Goal: Task Accomplishment & Management: Manage account settings

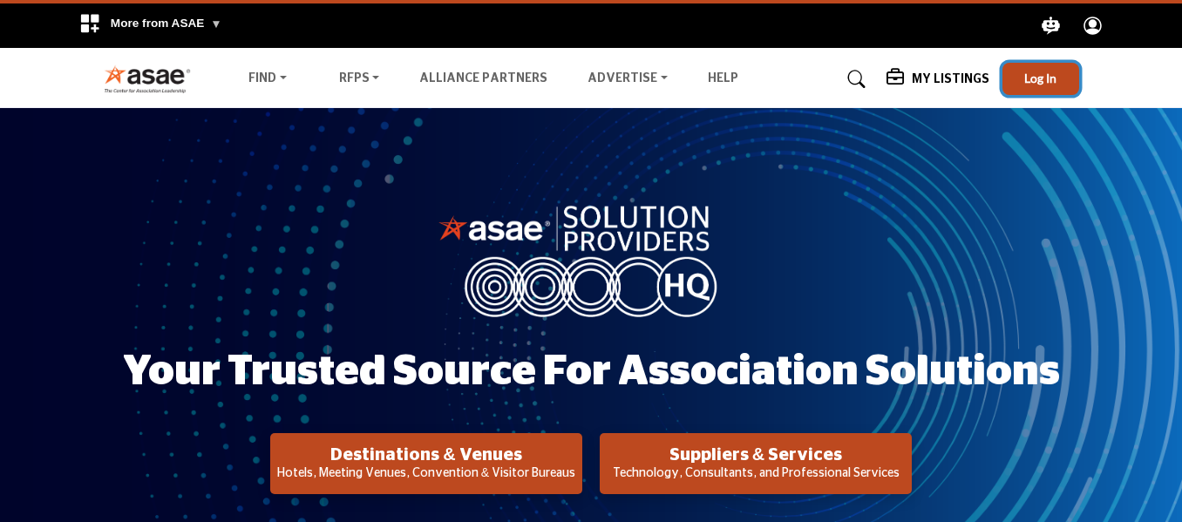
click at [1032, 68] on button "Log In" at bounding box center [1041, 79] width 77 height 32
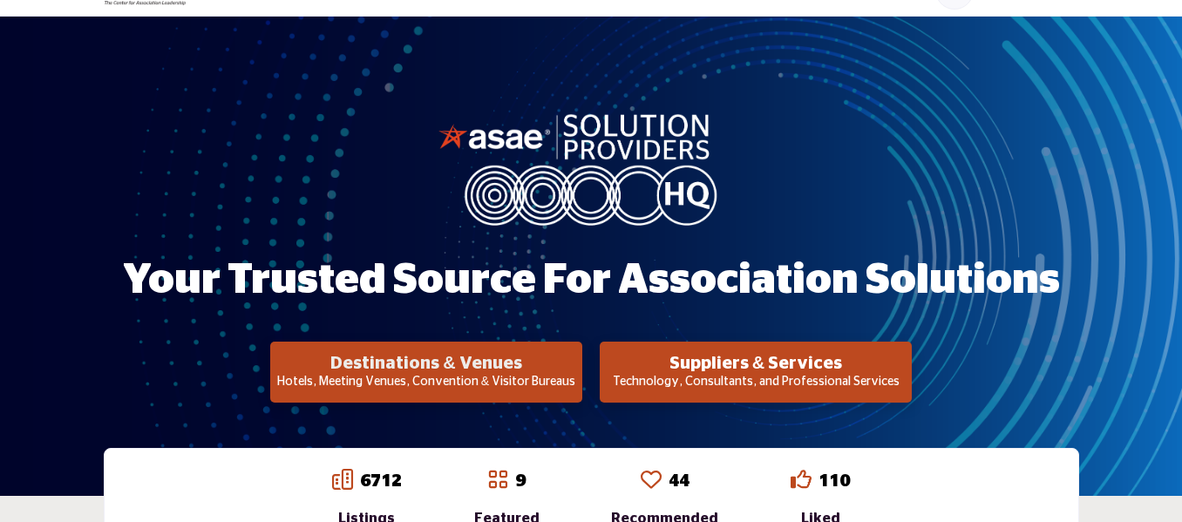
scroll to position [98, 0]
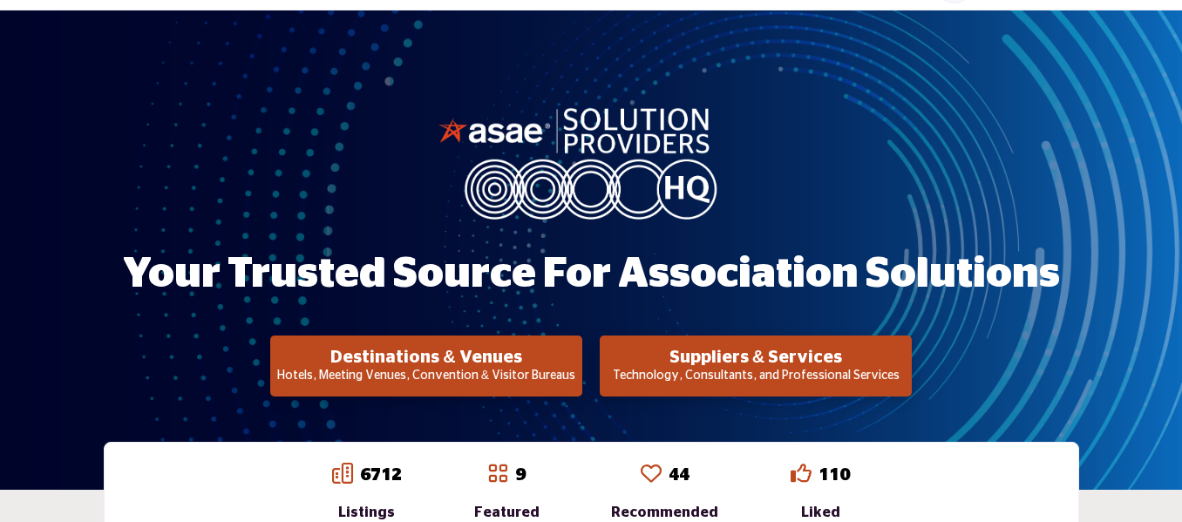
click at [500, 378] on p "Hotels, Meeting Venues, Convention & Visitor Bureaus" at bounding box center [427, 376] width 302 height 17
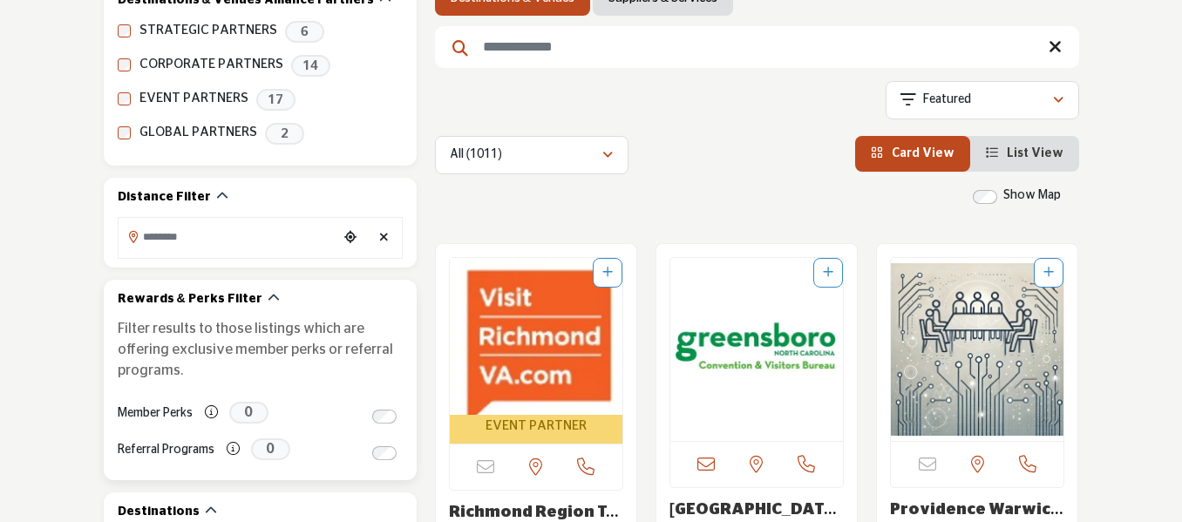
scroll to position [349, 0]
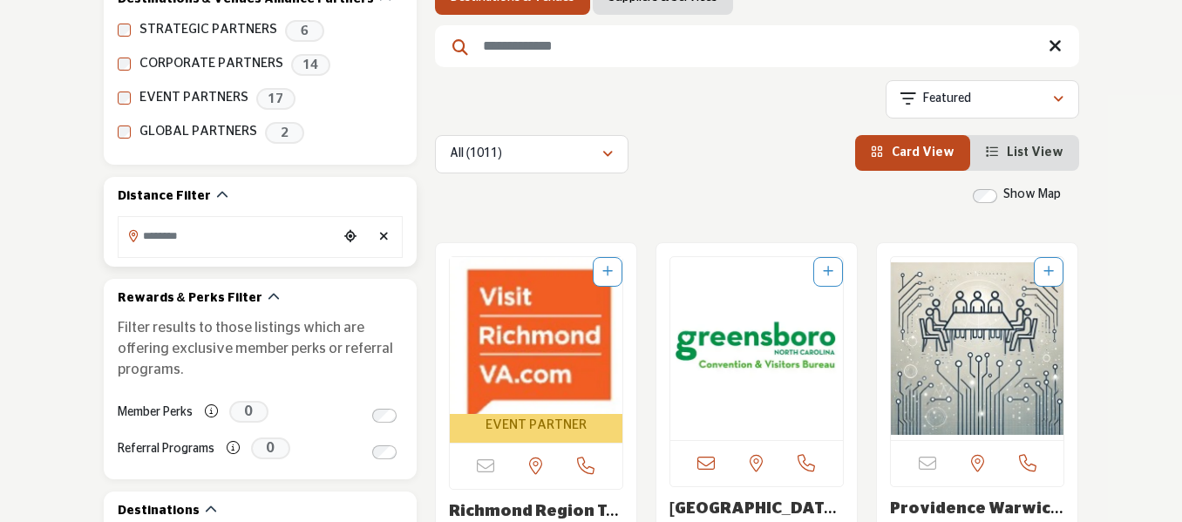
click at [158, 234] on input "Search Location" at bounding box center [229, 236] width 220 height 34
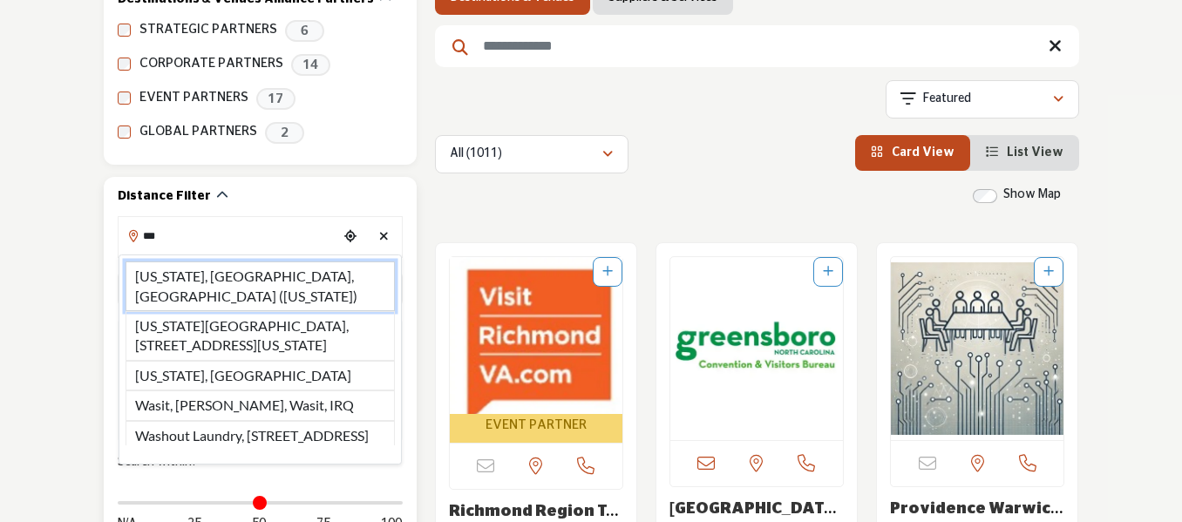
click at [230, 279] on li "Washington, DC, USA (District of Columbia)" at bounding box center [260, 287] width 269 height 50
type input "**********"
type input "***"
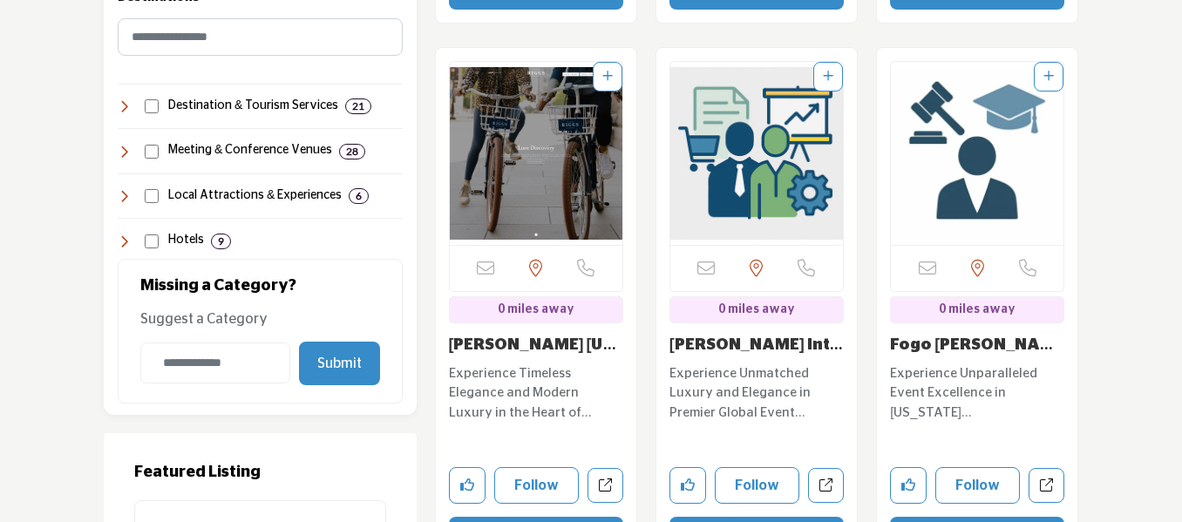
scroll to position [1221, 0]
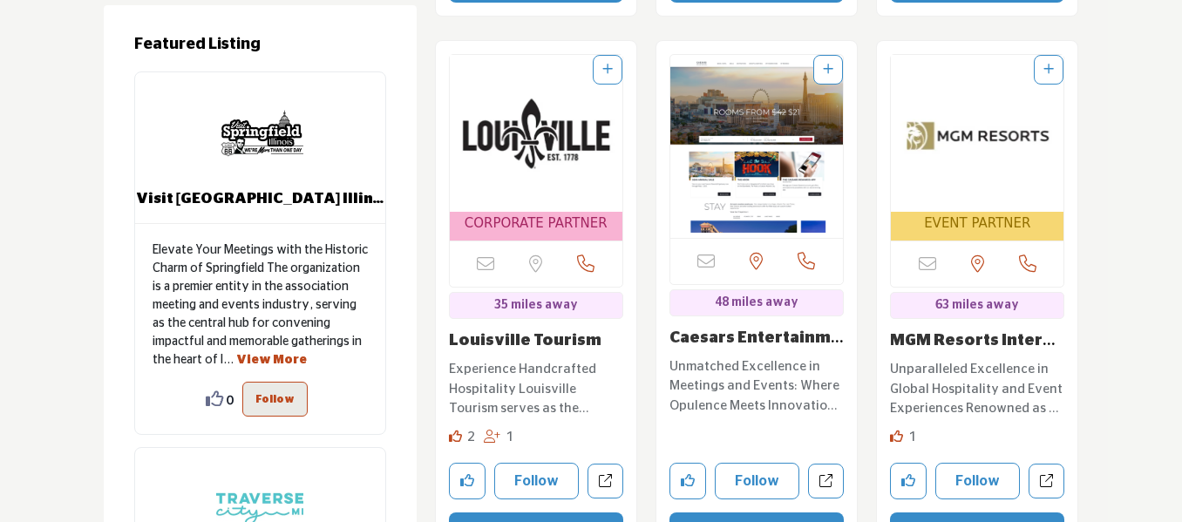
scroll to position [1308, 0]
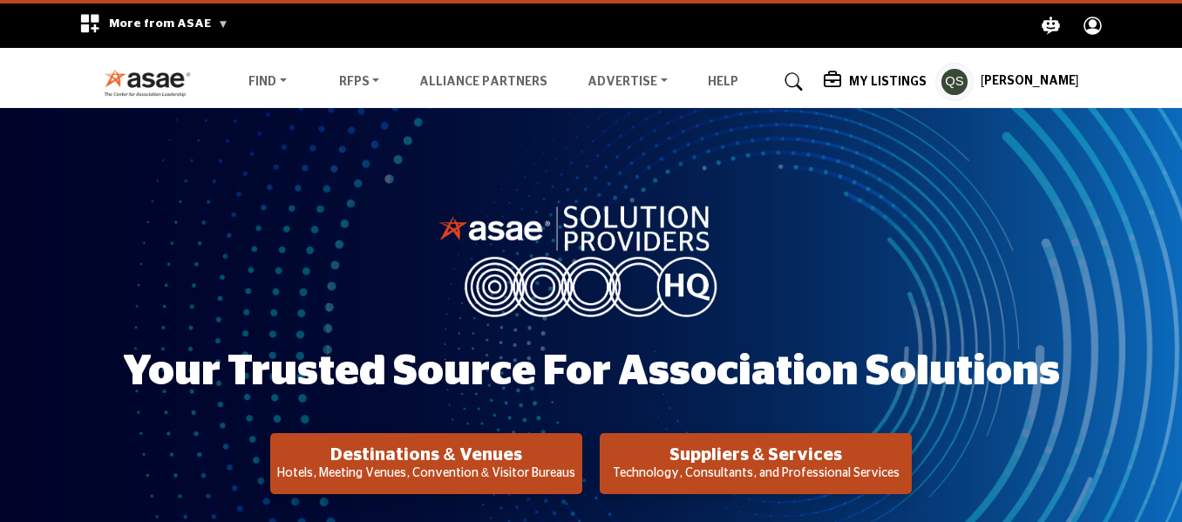
scroll to position [89, 0]
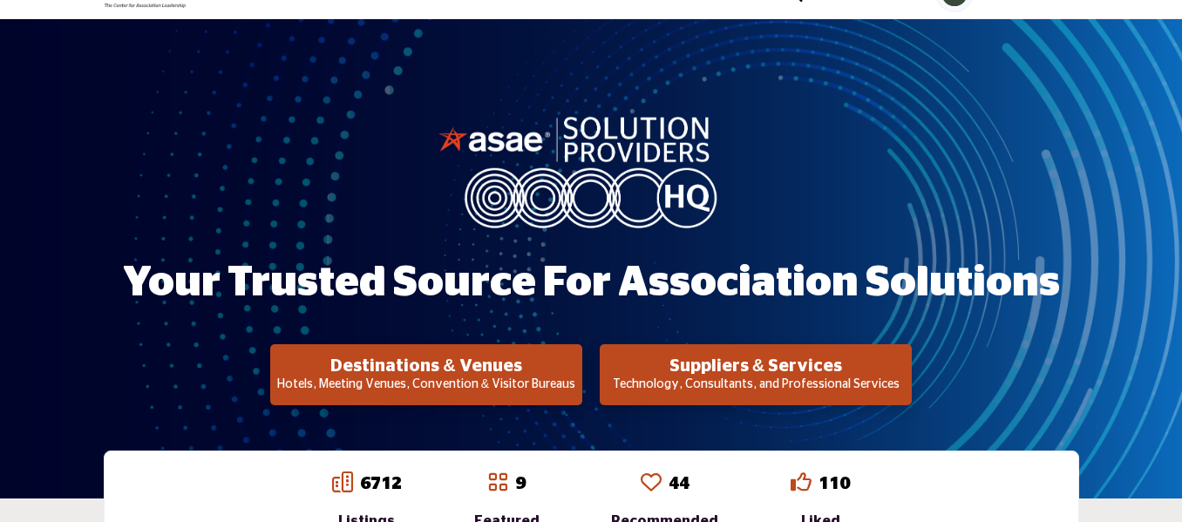
click at [577, 378] on p "Technology, Consultants, and Professional Services" at bounding box center [427, 385] width 302 height 17
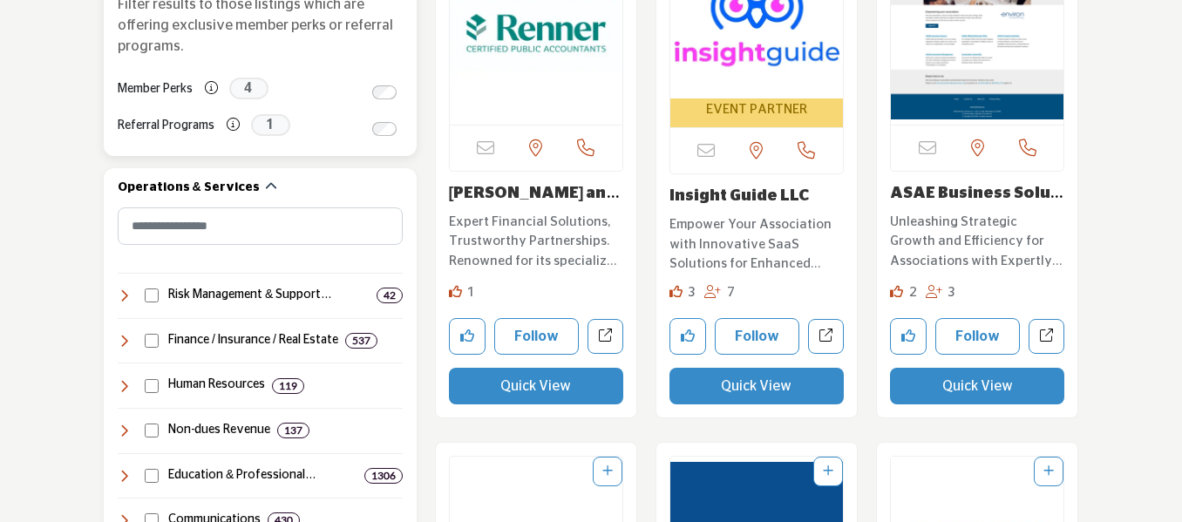
scroll to position [785, 0]
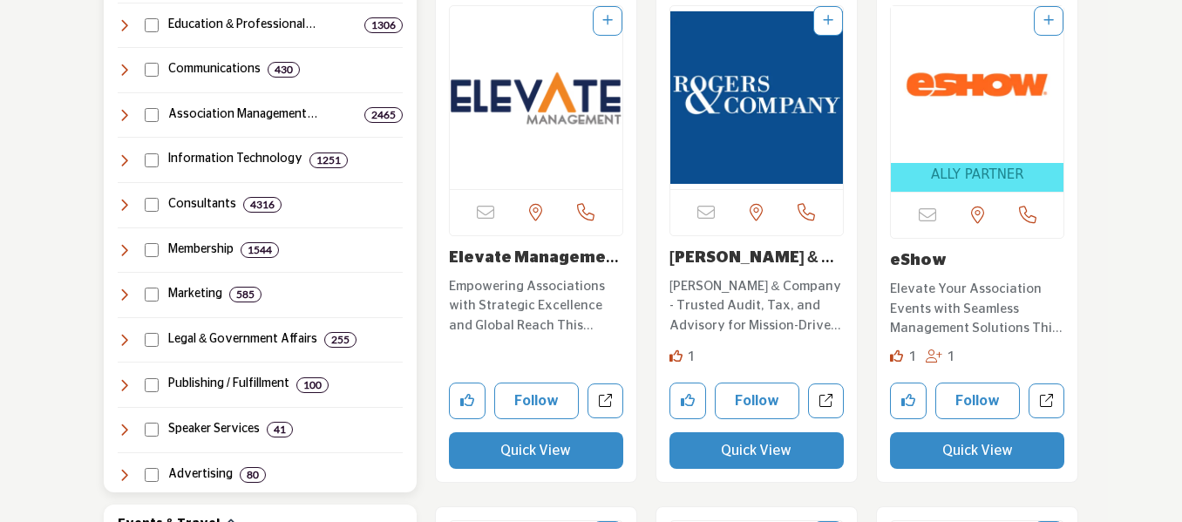
scroll to position [1133, 0]
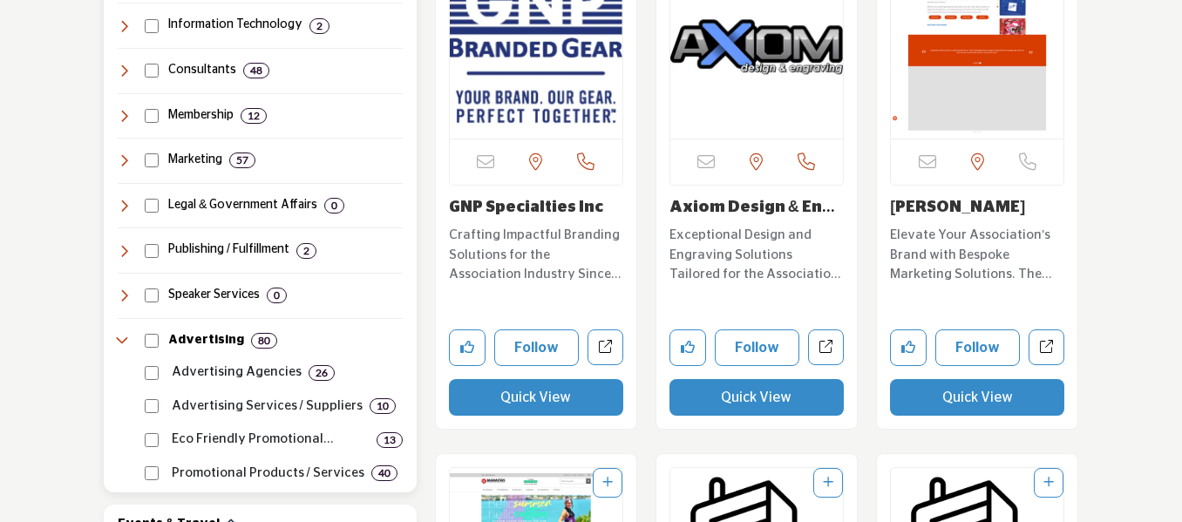
scroll to position [1308, 0]
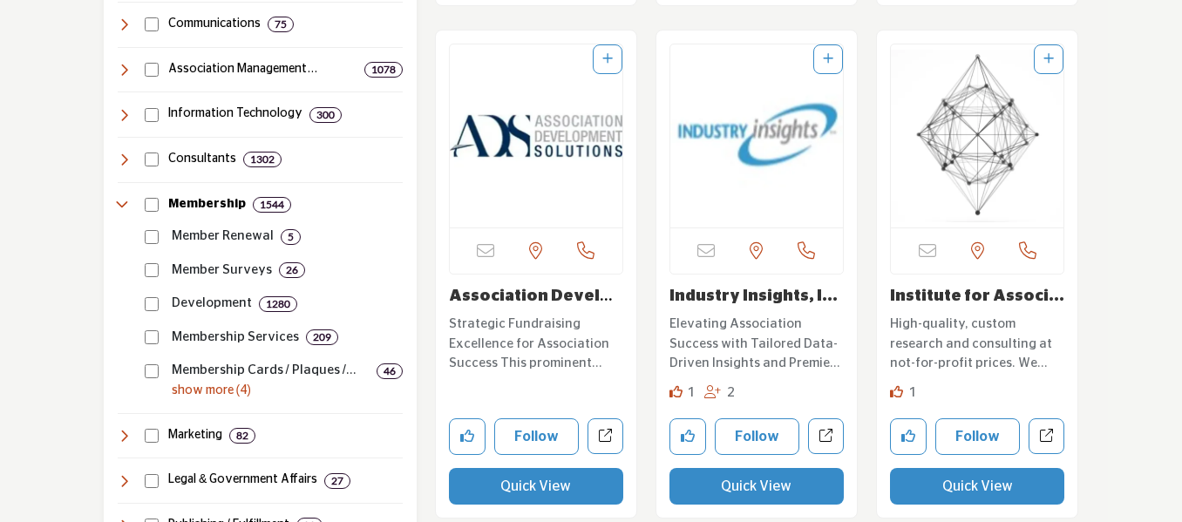
scroll to position [785, 0]
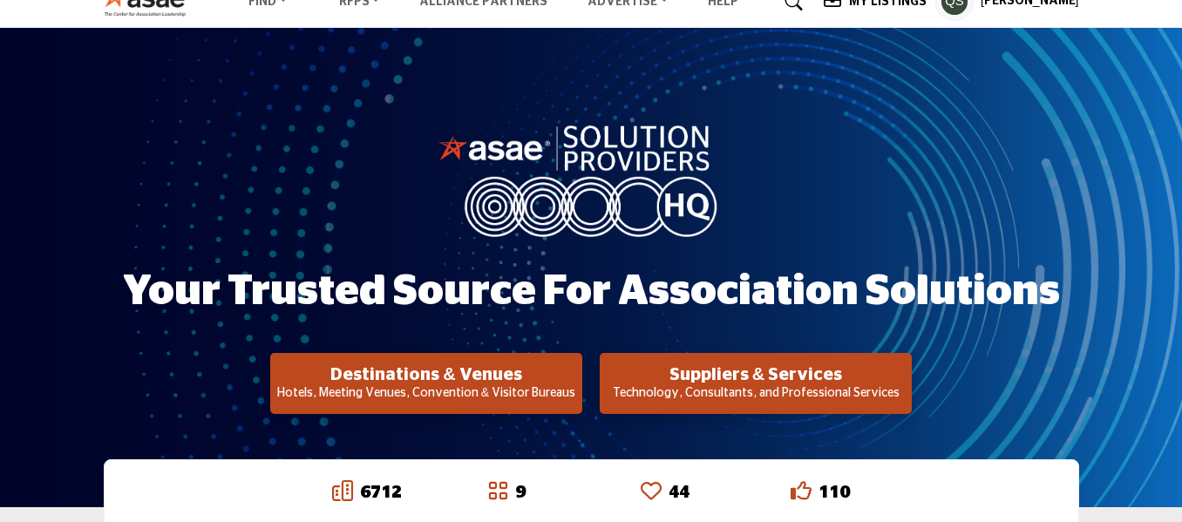
scroll to position [87, 0]
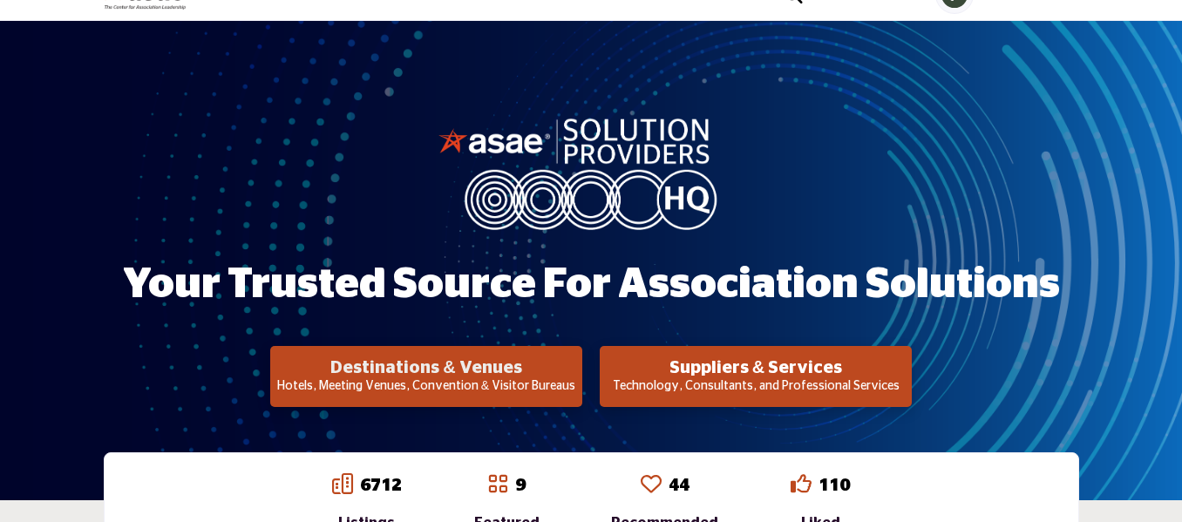
click at [515, 369] on h2 "Destinations & Venues" at bounding box center [427, 367] width 302 height 21
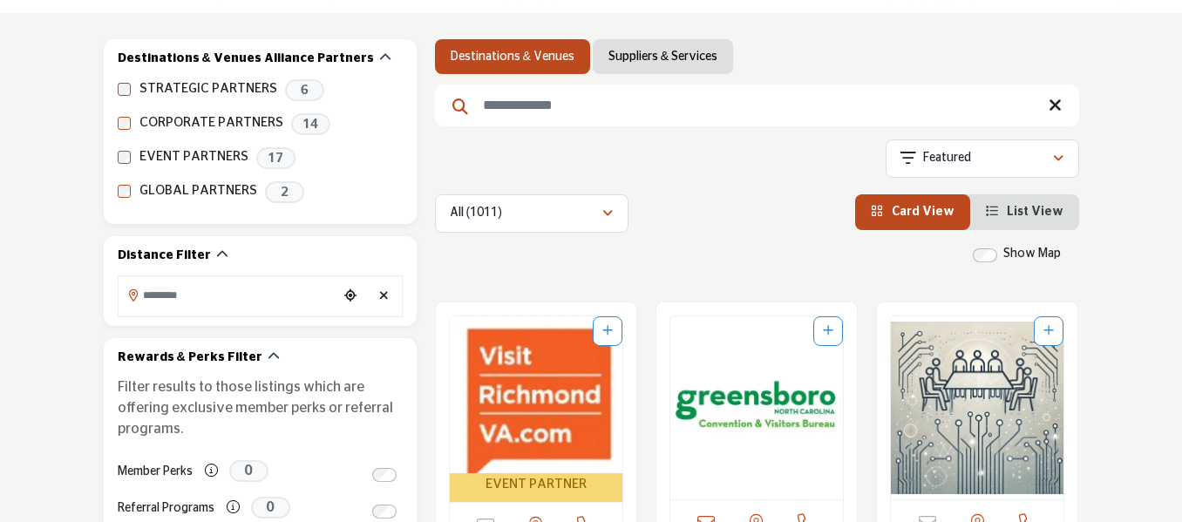
scroll to position [349, 0]
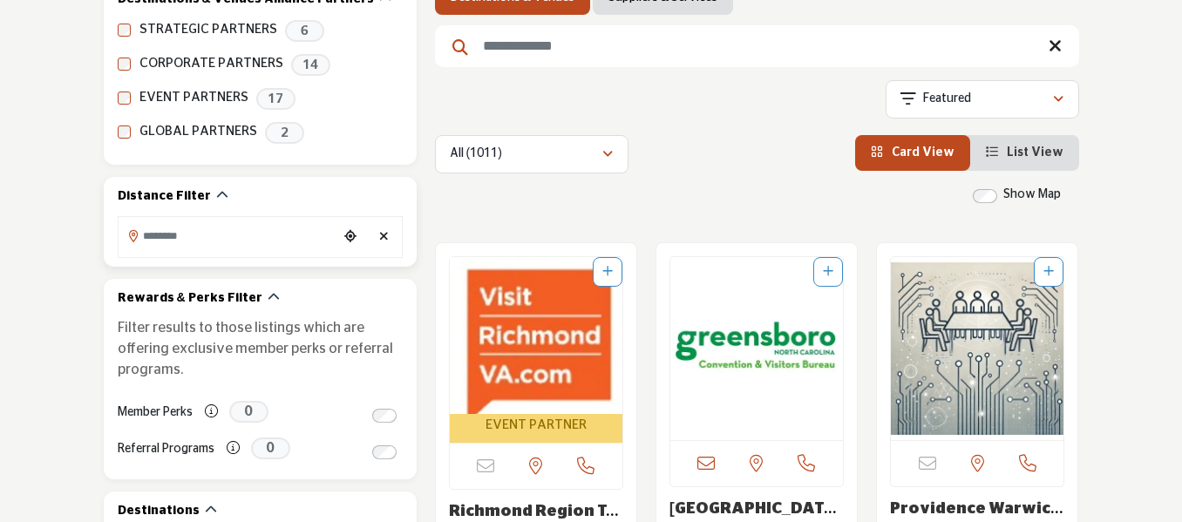
click at [217, 246] on input "Search Location" at bounding box center [229, 236] width 220 height 34
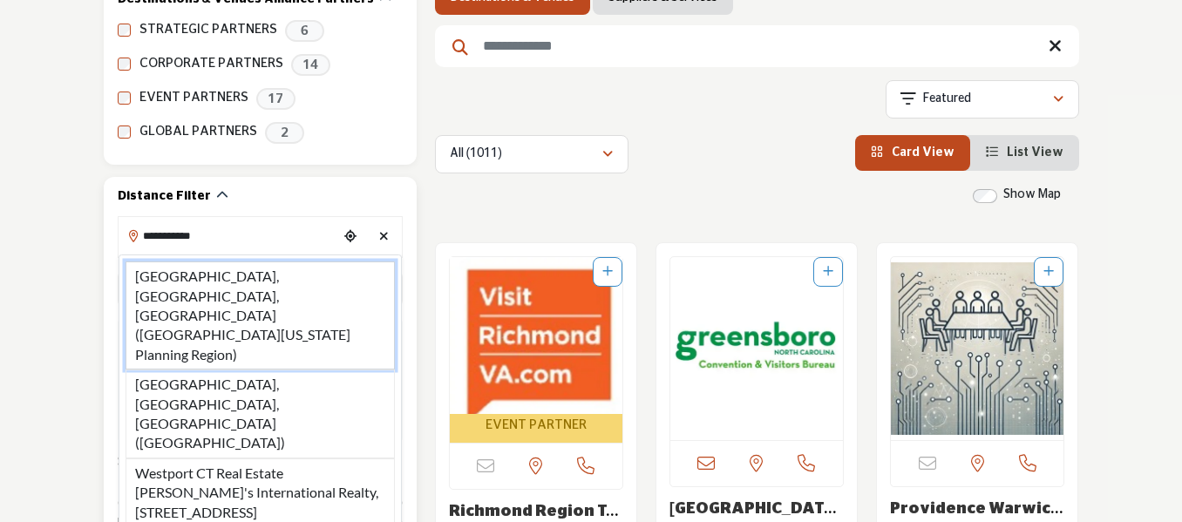
click at [282, 282] on li "Westport, CT, USA (Western Connecticut Planning Region)" at bounding box center [260, 316] width 269 height 108
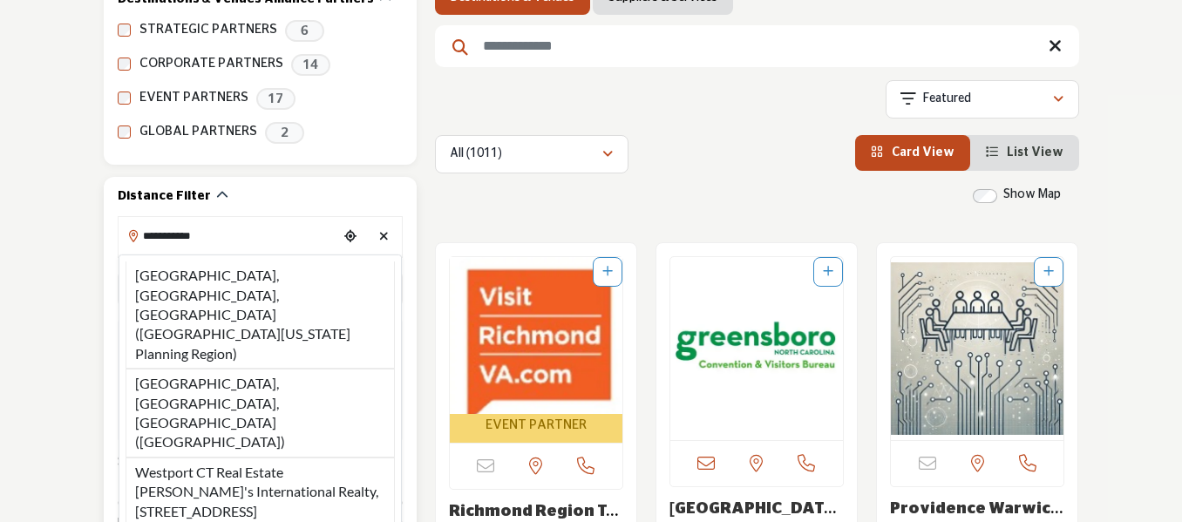
type input "**********"
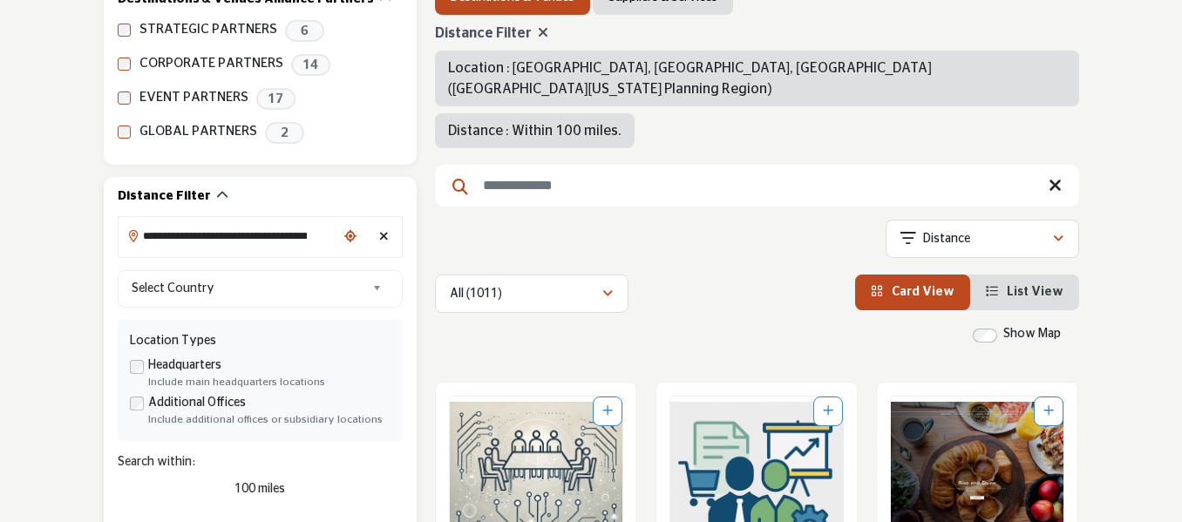
click at [275, 286] on span "Select Country" at bounding box center [249, 288] width 234 height 21
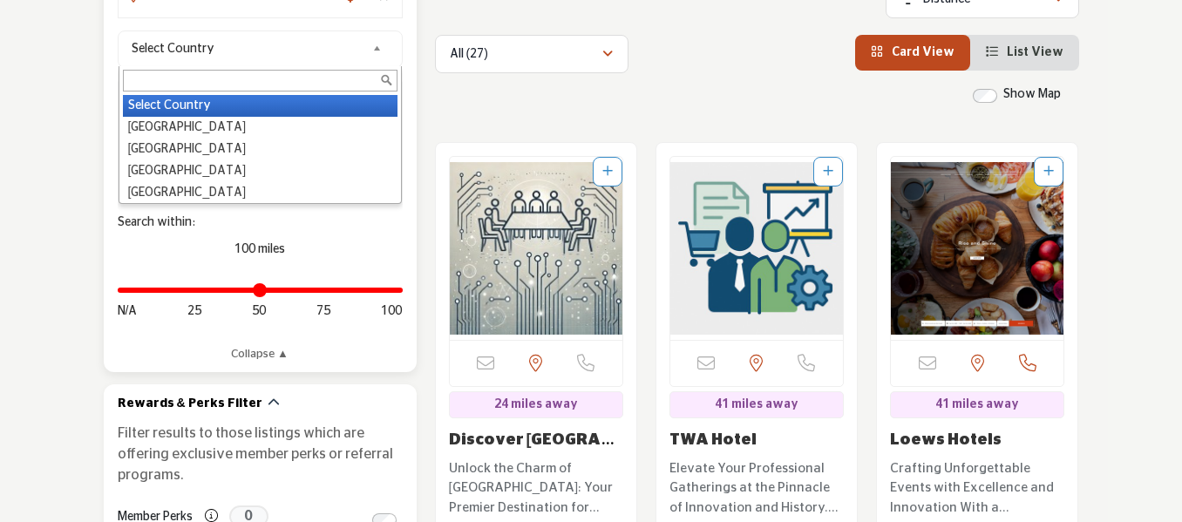
scroll to position [610, 0]
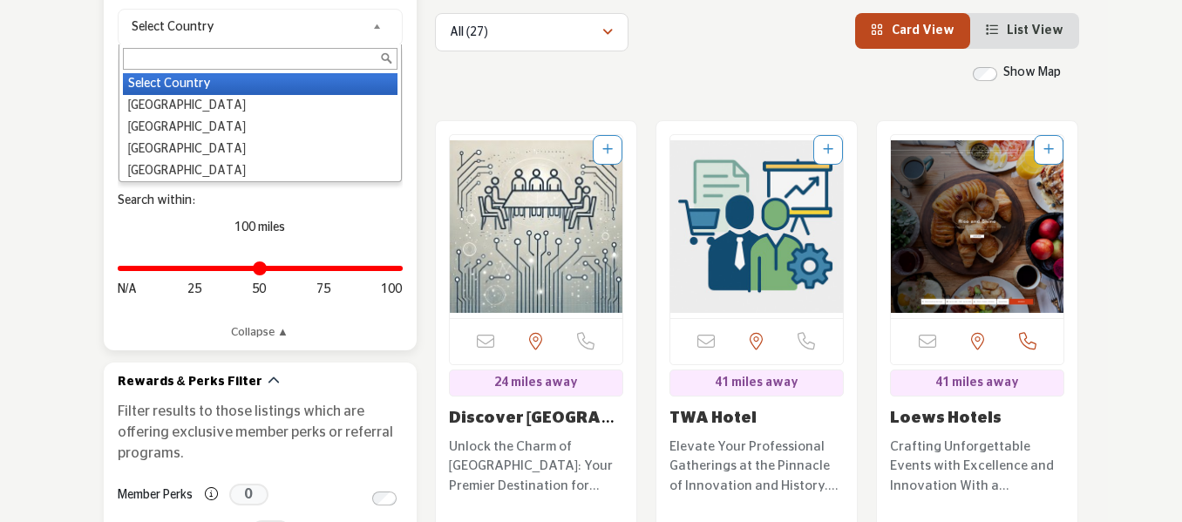
click at [187, 280] on div "Distance in miles N/A 25 50 75 100" at bounding box center [260, 278] width 285 height 65
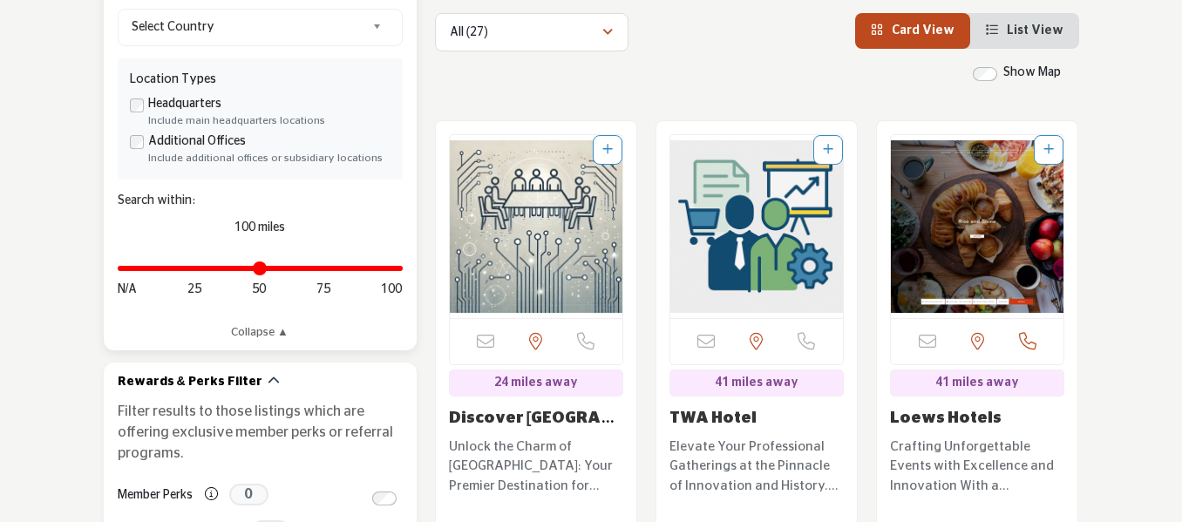
click at [197, 273] on div "Distance in miles N/A 25 50 75 100" at bounding box center [260, 278] width 285 height 65
drag, startPoint x: 398, startPoint y: 273, endPoint x: 194, endPoint y: 270, distance: 203.2
type input "**"
click at [194, 270] on input "Distance in miles" at bounding box center [260, 268] width 285 height 3
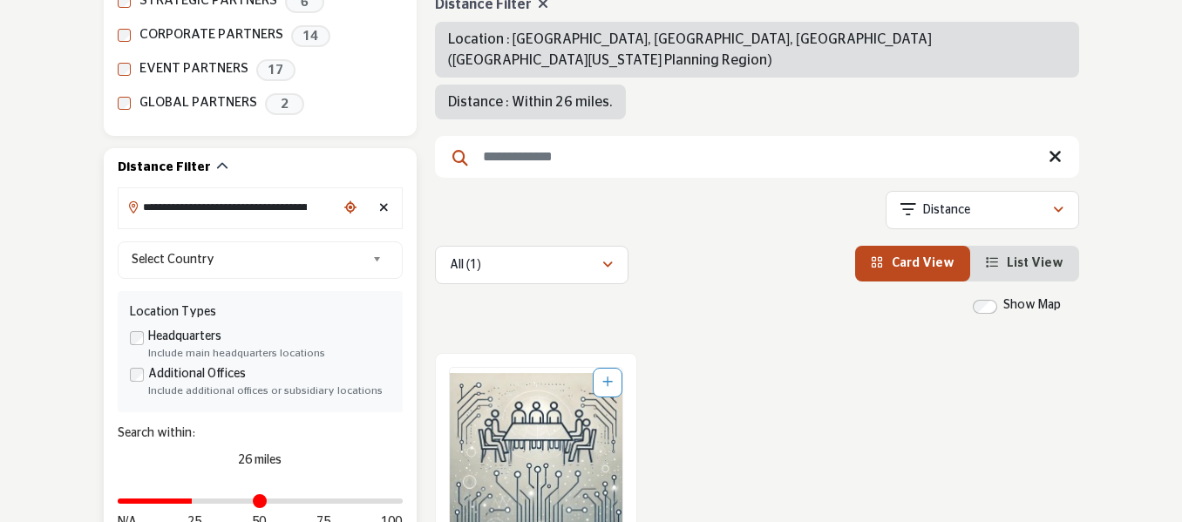
scroll to position [436, 0]
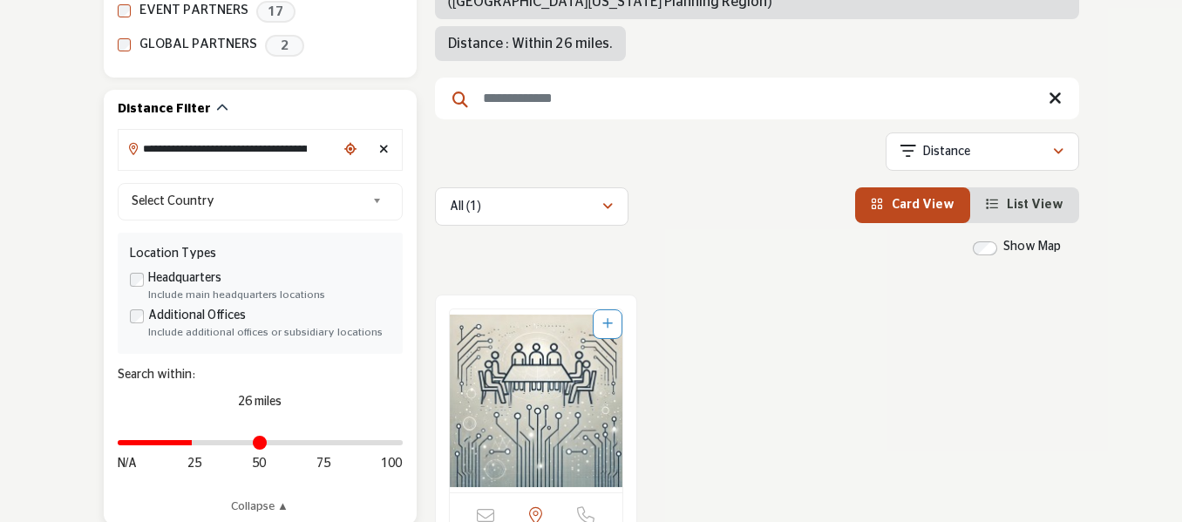
click at [390, 142] on div "Clear search location" at bounding box center [383, 150] width 25 height 37
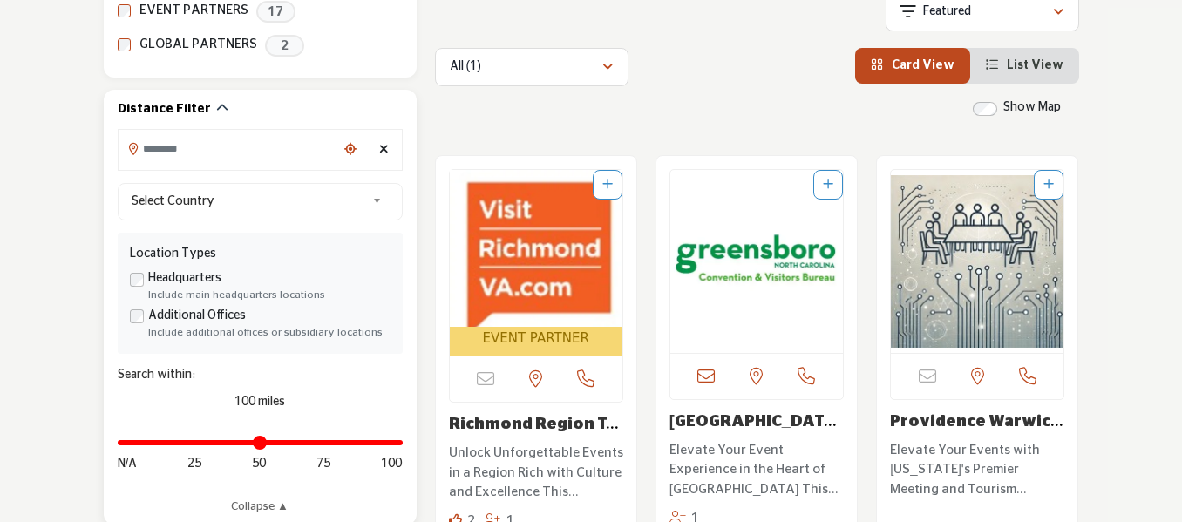
type input "***"
click at [278, 148] on input "Search Location" at bounding box center [229, 149] width 220 height 34
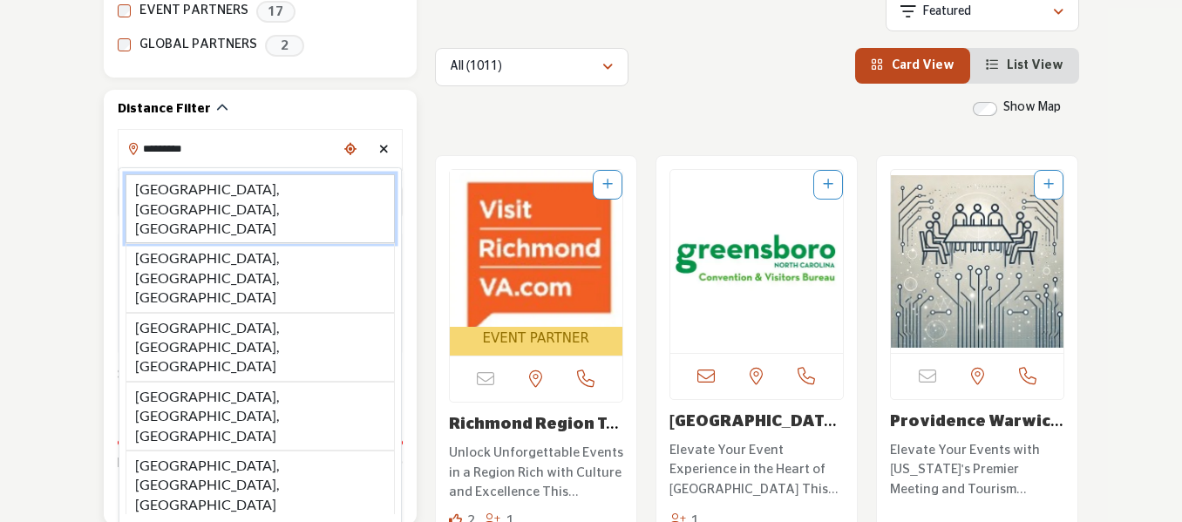
click at [310, 178] on li "Rockville, MD, USA" at bounding box center [260, 208] width 269 height 69
type input "**********"
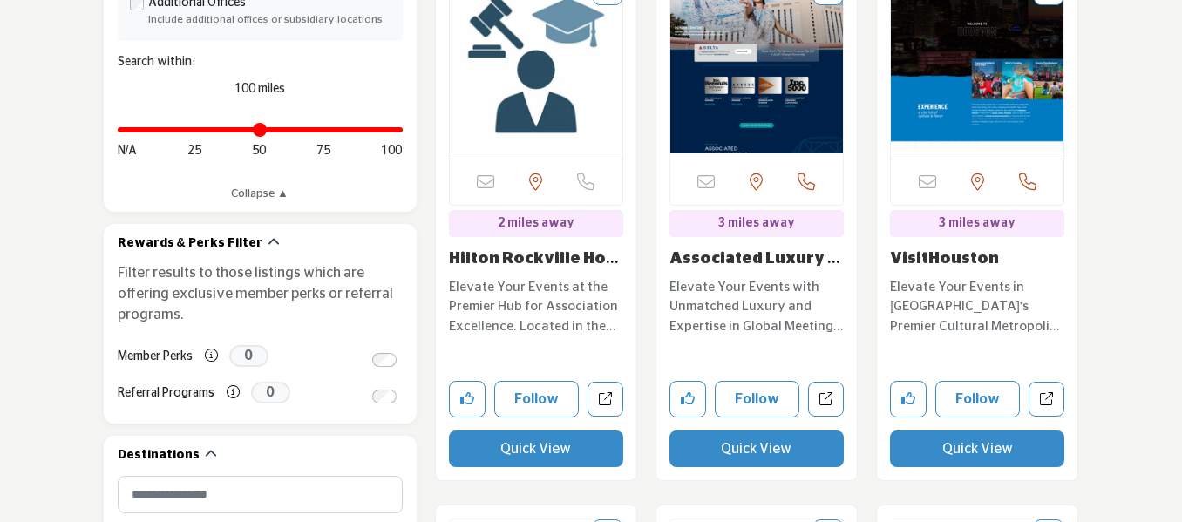
scroll to position [698, 0]
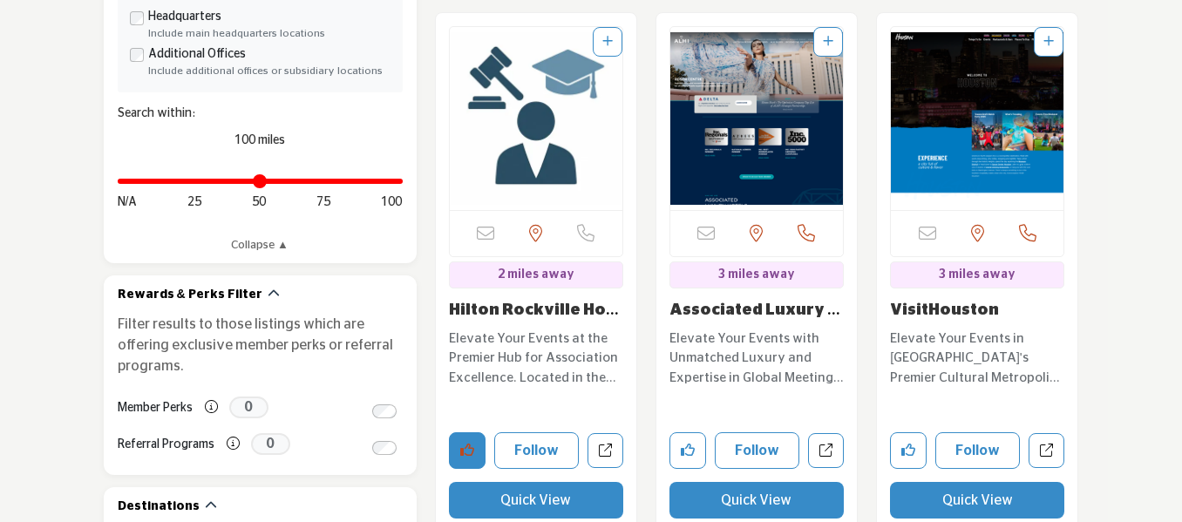
click at [469, 443] on icon "Like company" at bounding box center [467, 450] width 14 height 14
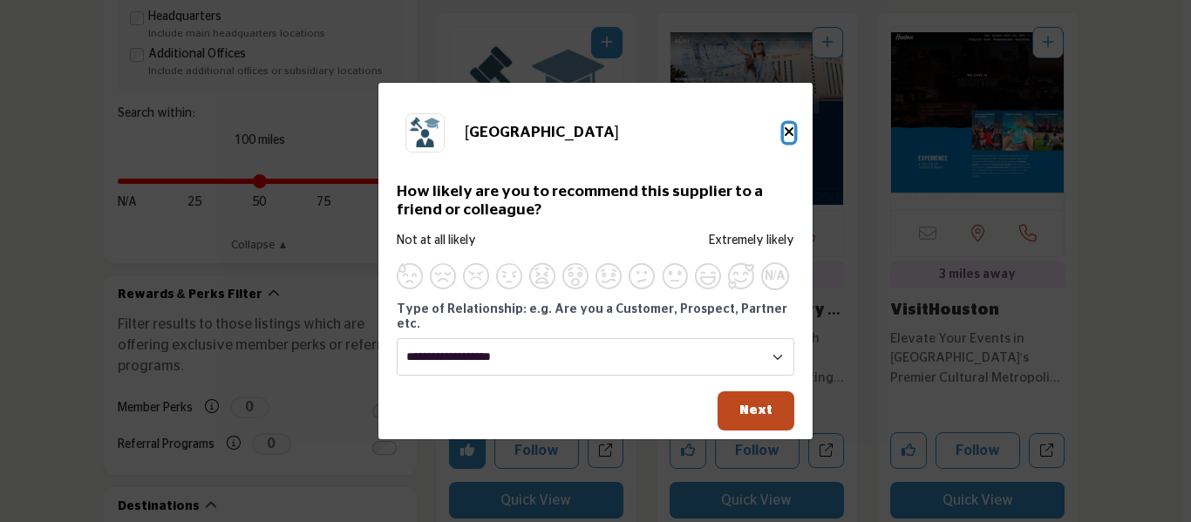
click at [786, 139] on icon "Close" at bounding box center [789, 132] width 10 height 14
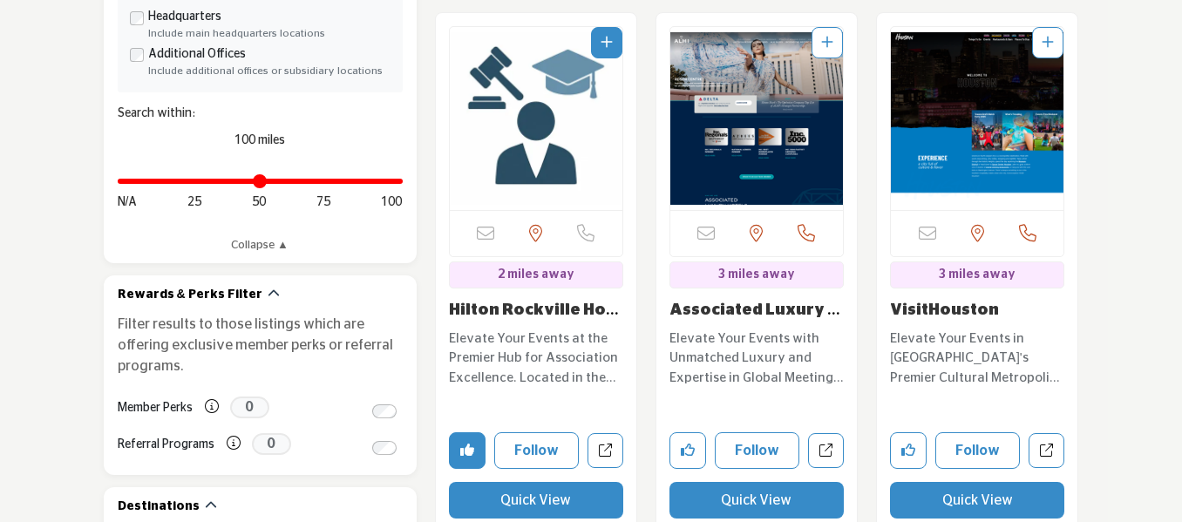
click at [469, 432] on button "Remove Like button" at bounding box center [467, 450] width 37 height 37
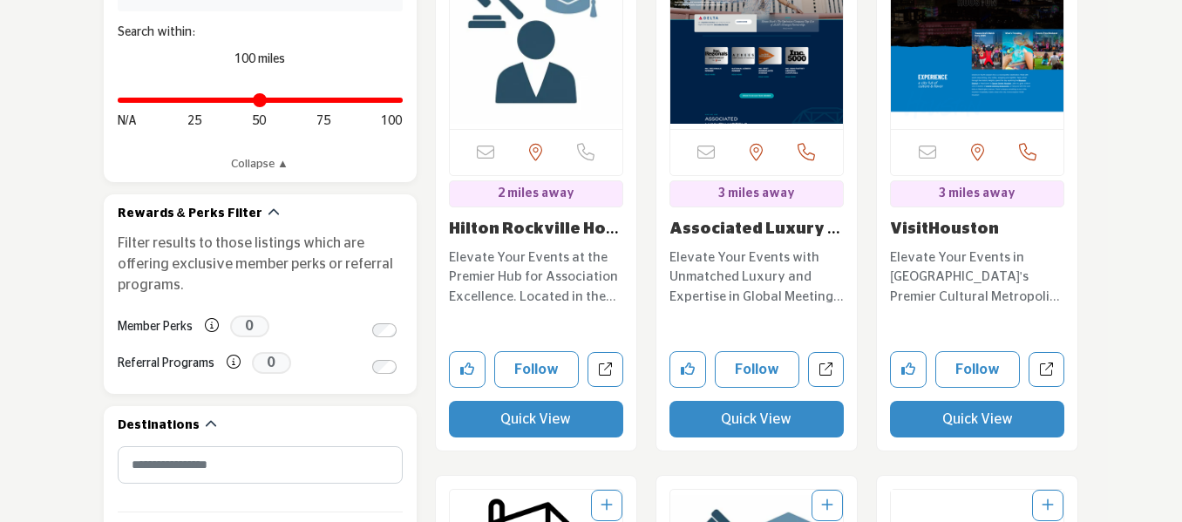
scroll to position [785, 0]
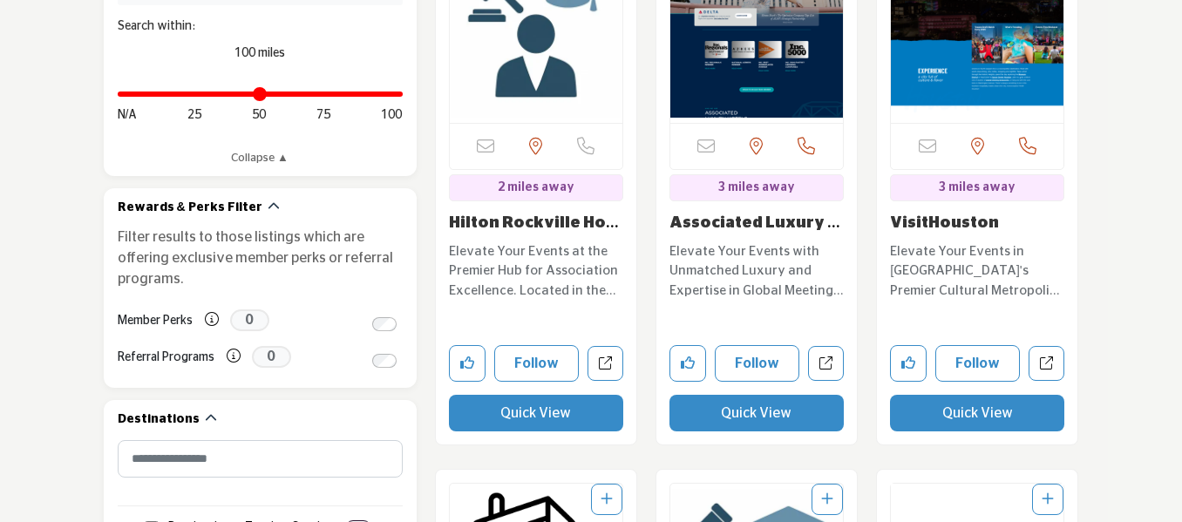
click at [553, 395] on button "Quick View" at bounding box center [536, 413] width 174 height 37
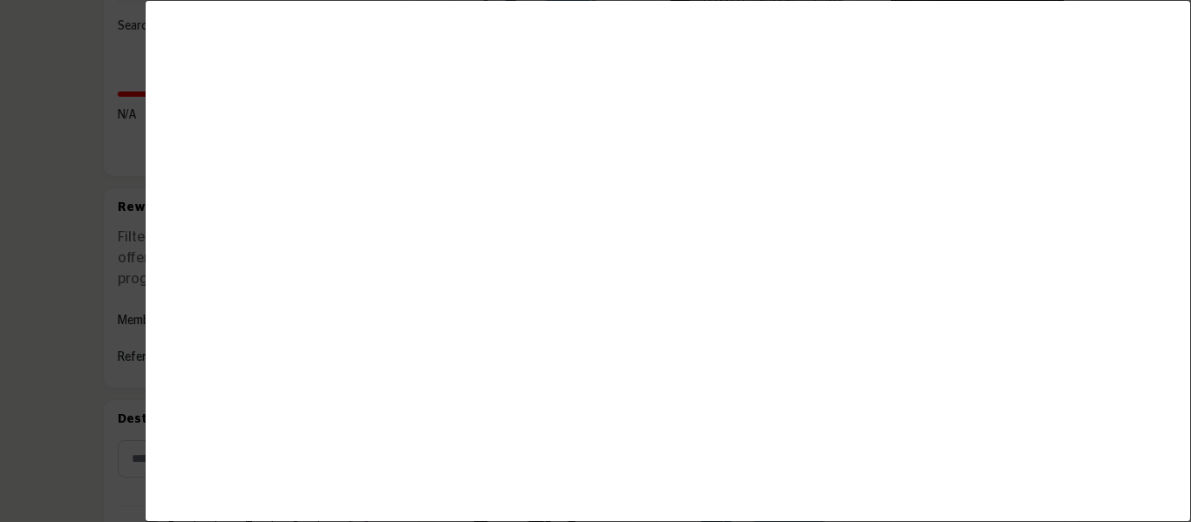
click at [125, 91] on div at bounding box center [595, 261] width 1191 height 522
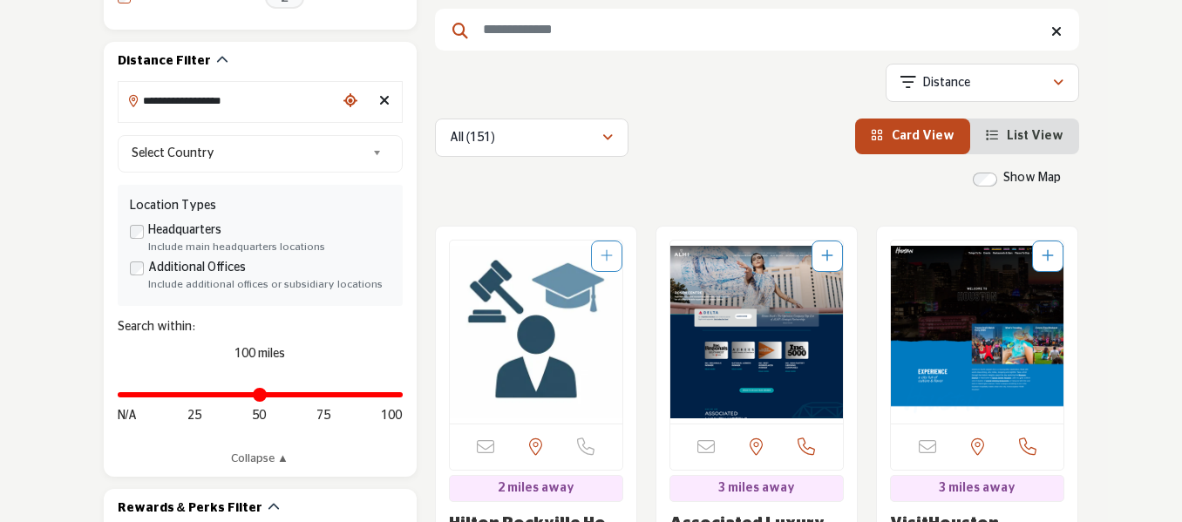
scroll to position [436, 0]
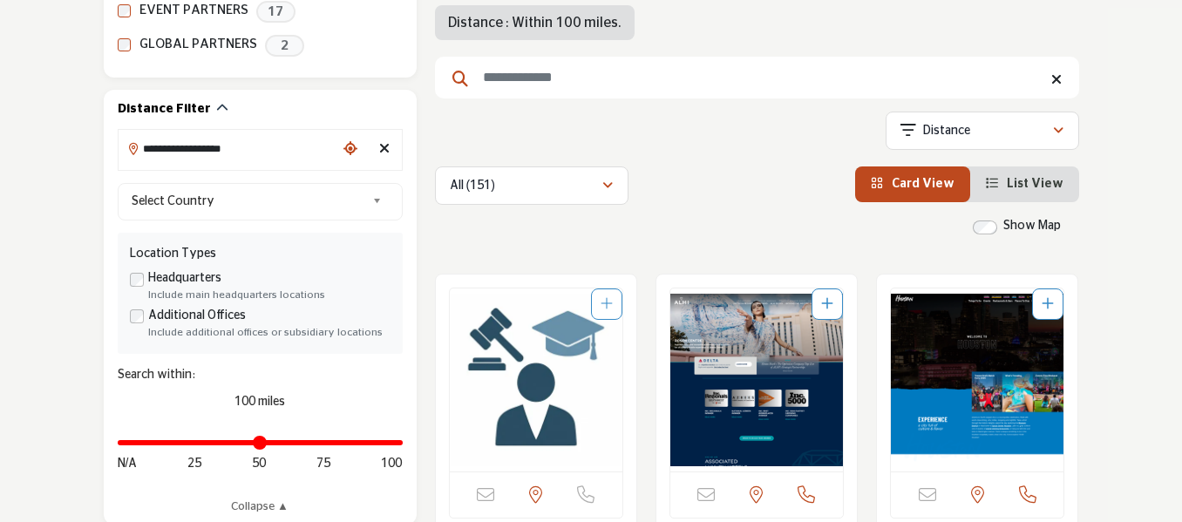
click at [525, 310] on img "Open Listing in new tab" at bounding box center [536, 380] width 173 height 183
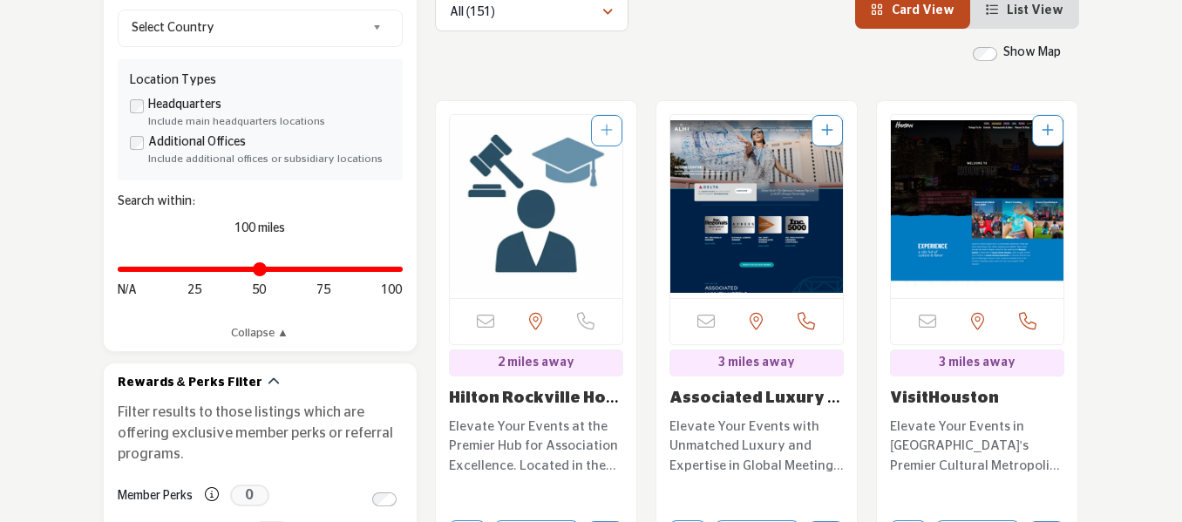
scroll to position [610, 0]
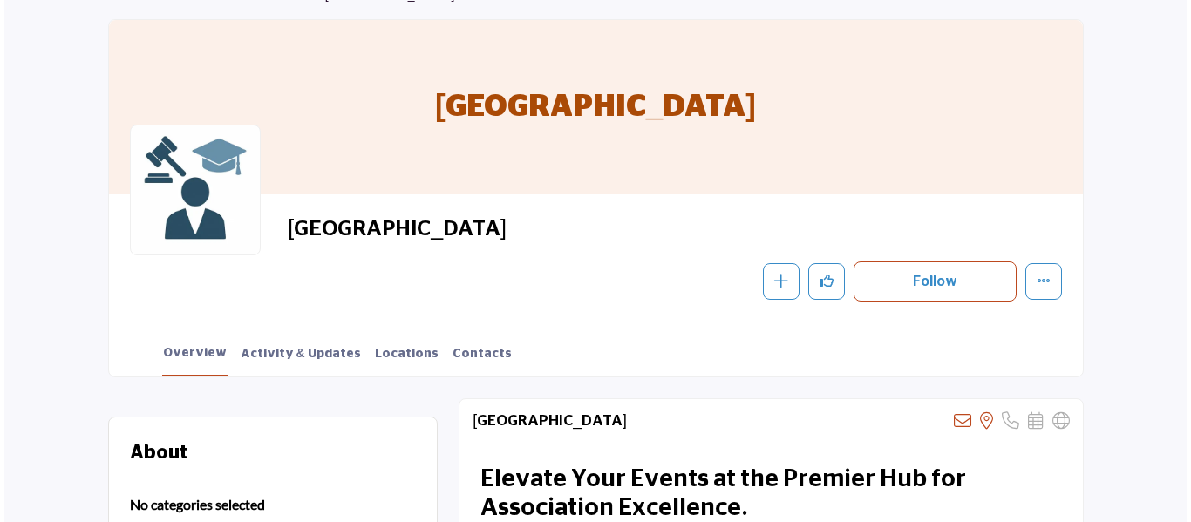
scroll to position [134, 0]
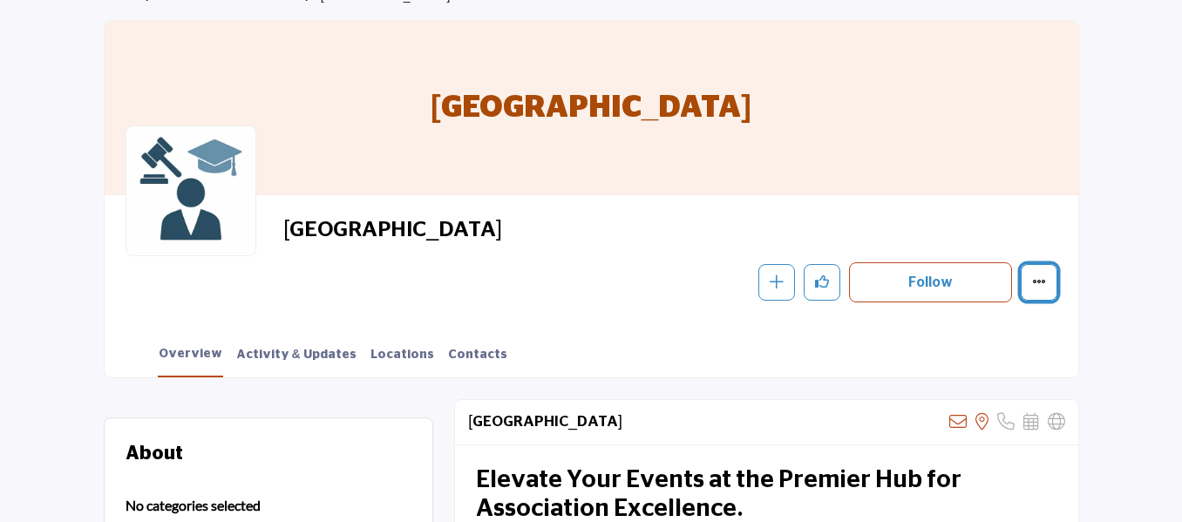
click at [1029, 286] on button "More details" at bounding box center [1039, 282] width 37 height 37
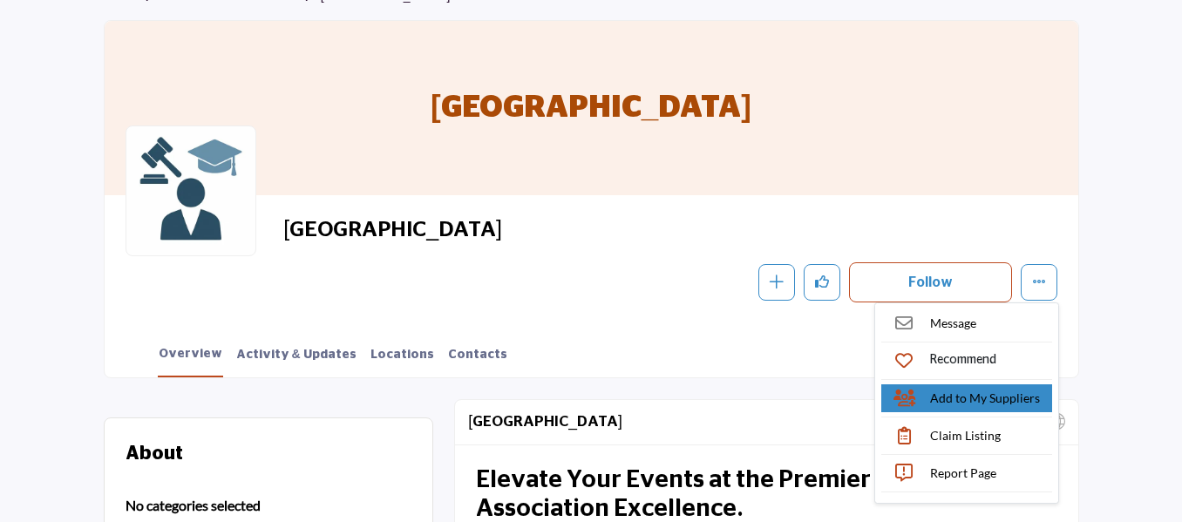
click at [980, 402] on span "Add to My Suppliers" at bounding box center [985, 398] width 110 height 18
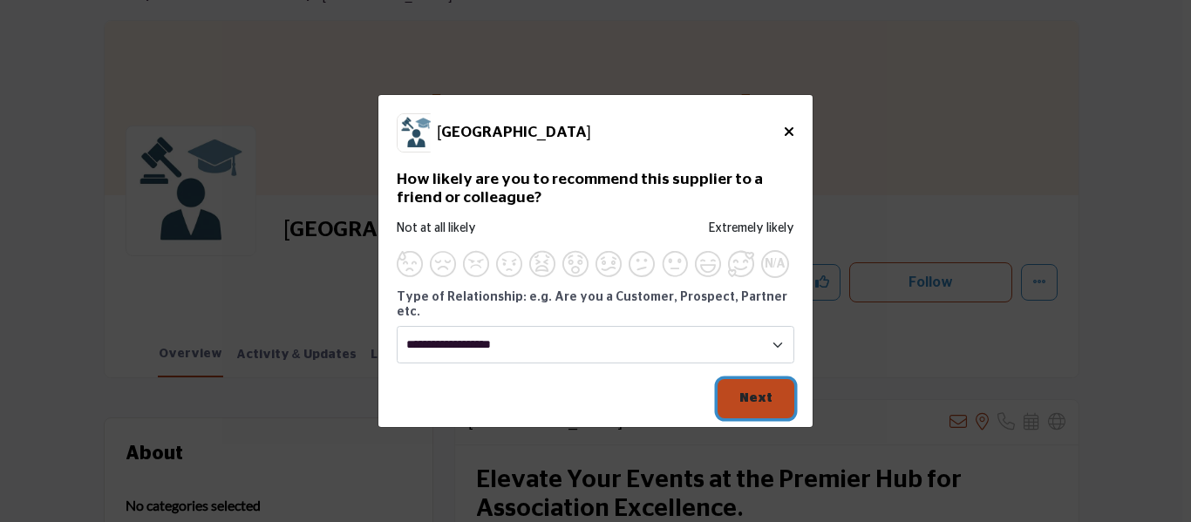
click at [780, 391] on button "Next" at bounding box center [756, 398] width 77 height 39
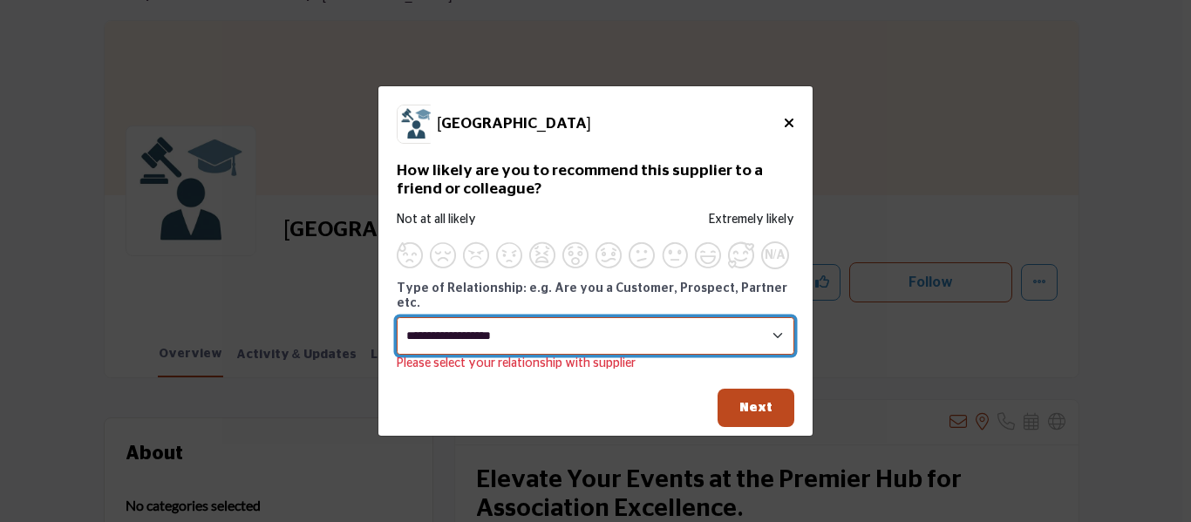
click at [664, 329] on select "**********" at bounding box center [596, 335] width 398 height 37
select select "*****"
click at [397, 317] on select "**********" at bounding box center [596, 335] width 398 height 37
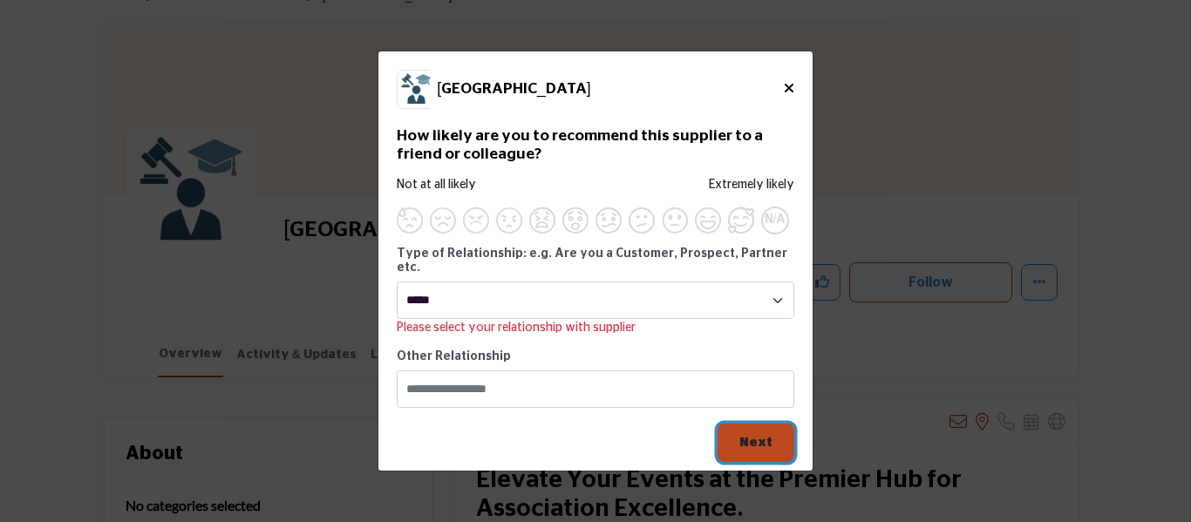
click at [751, 436] on span "Next" at bounding box center [755, 442] width 33 height 13
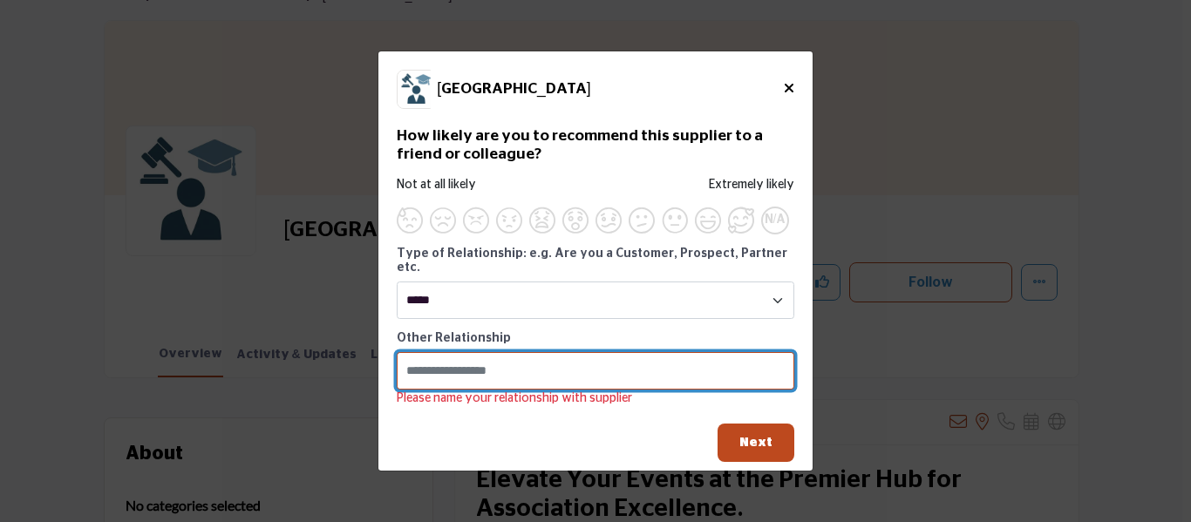
click at [581, 363] on input "Supplier Rating and Recommendation Modal for Hilton Rockville Hotel & Executive…" at bounding box center [596, 370] width 398 height 37
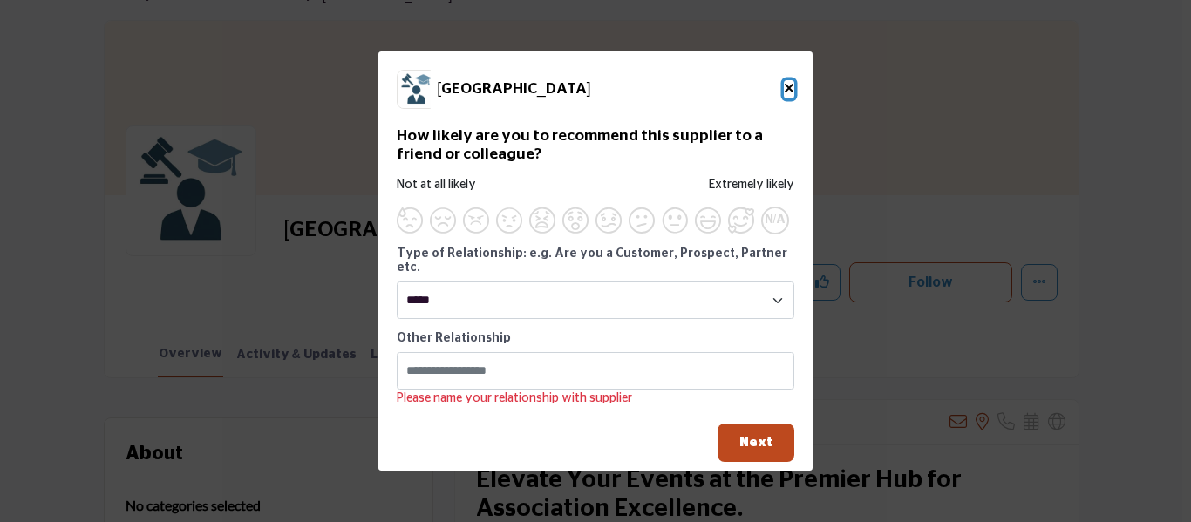
click at [784, 93] on icon "Close" at bounding box center [789, 88] width 10 height 14
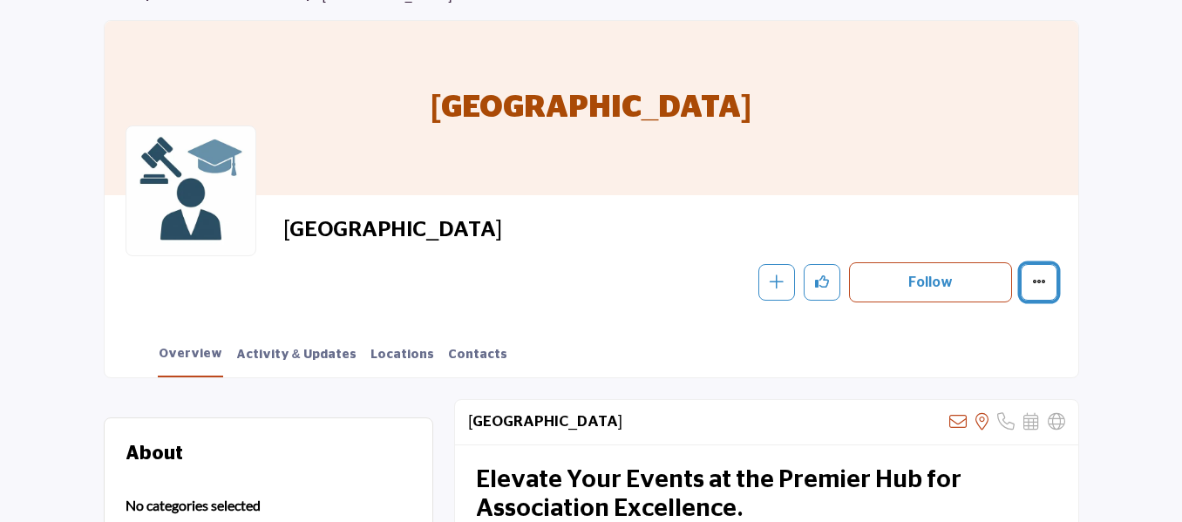
click at [1035, 279] on icon "More details" at bounding box center [1039, 282] width 14 height 14
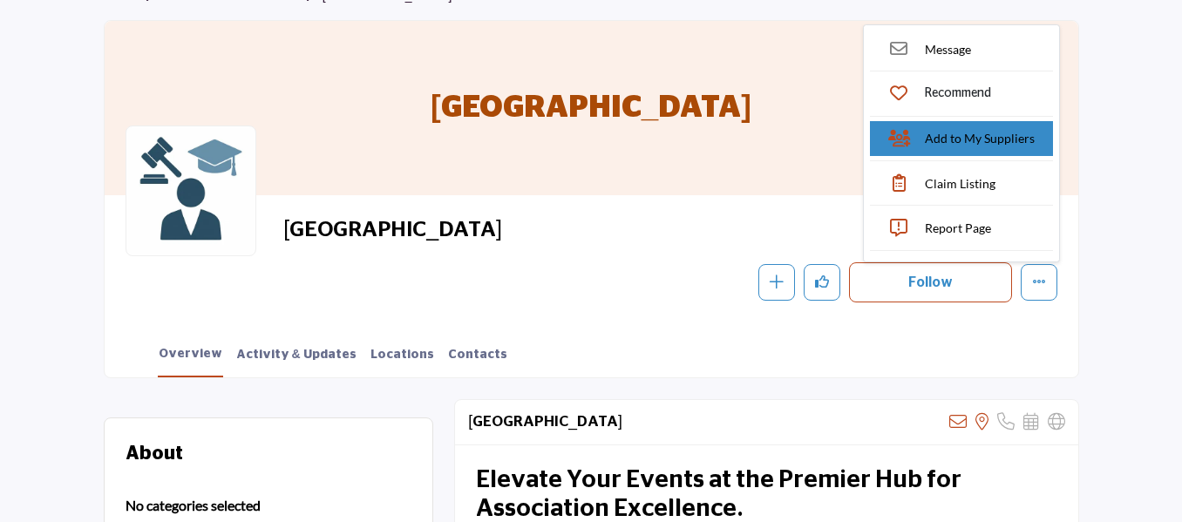
click at [953, 140] on span "Add to My Suppliers" at bounding box center [980, 138] width 110 height 18
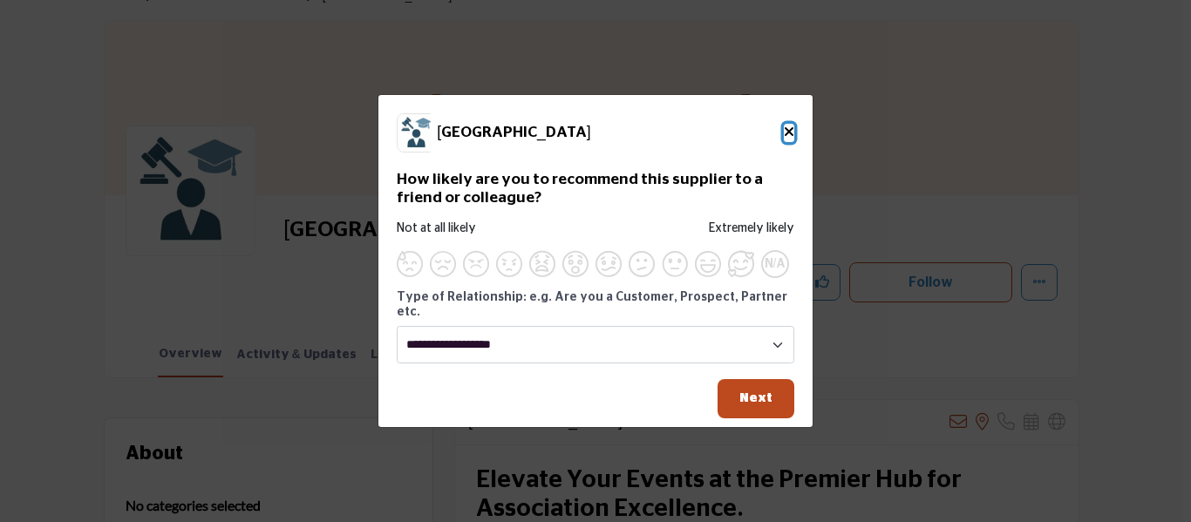
click at [793, 132] on h5 "Close" at bounding box center [789, 133] width 10 height 18
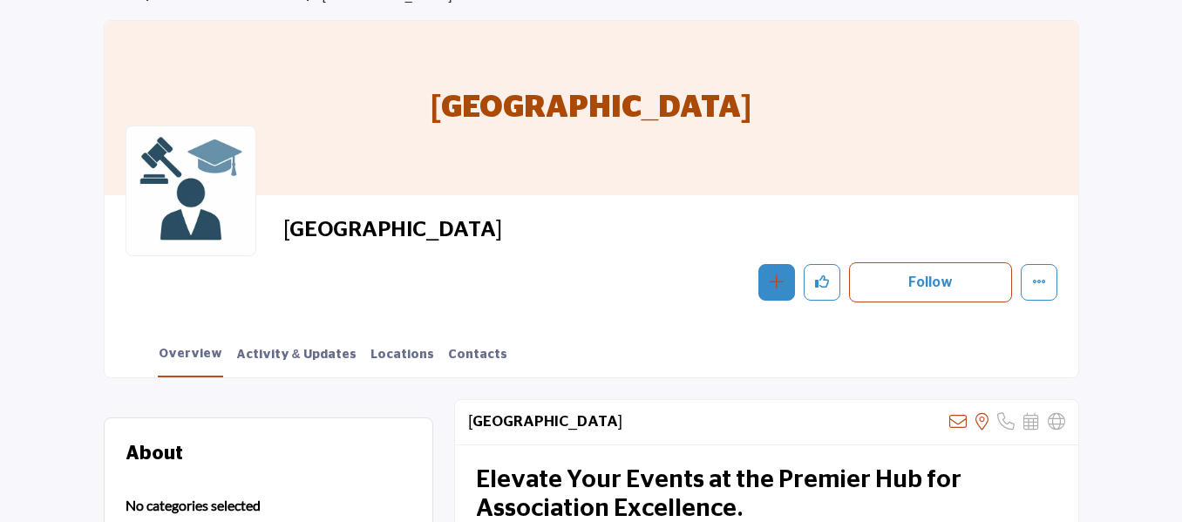
click at [773, 285] on icon "button" at bounding box center [777, 282] width 14 height 14
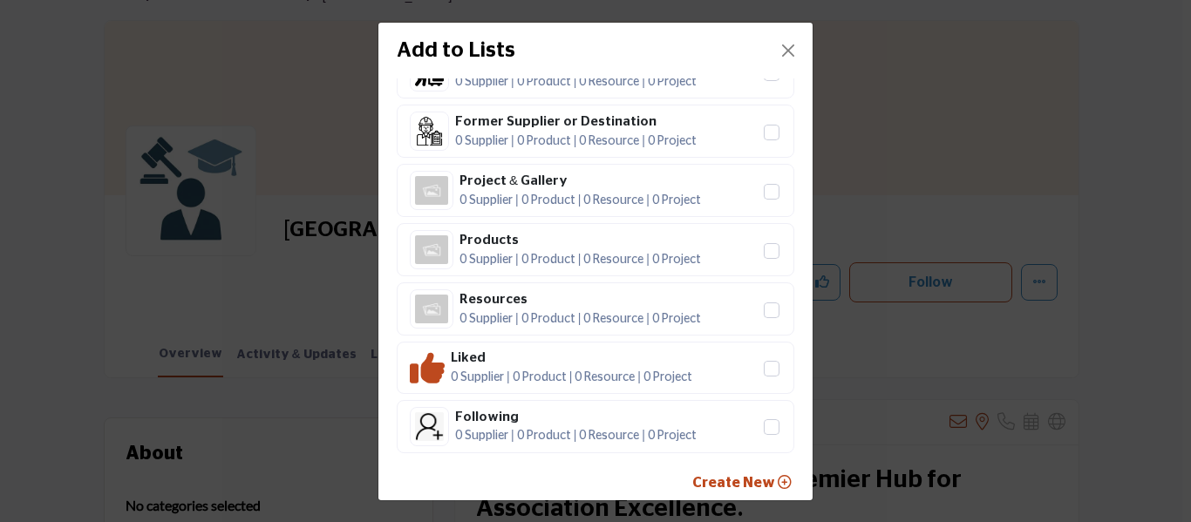
scroll to position [146, 0]
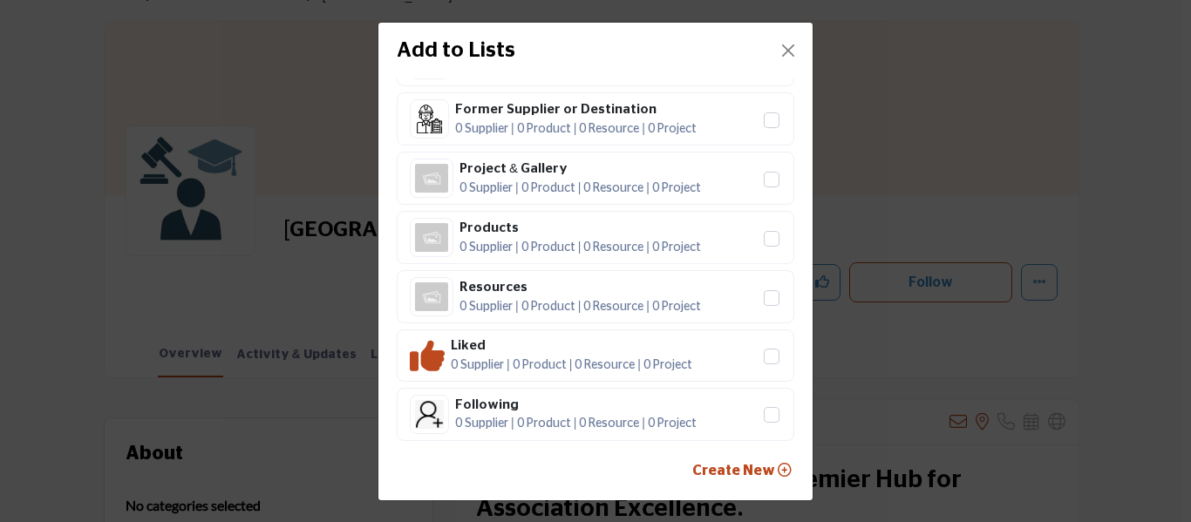
click at [741, 464] on span "Create New" at bounding box center [733, 471] width 83 height 14
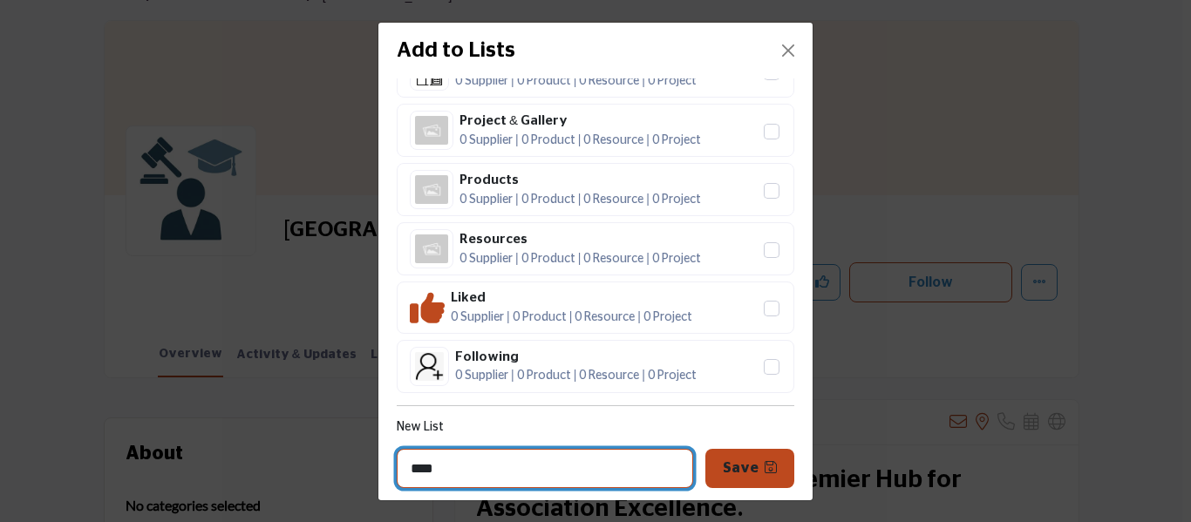
type input "****"
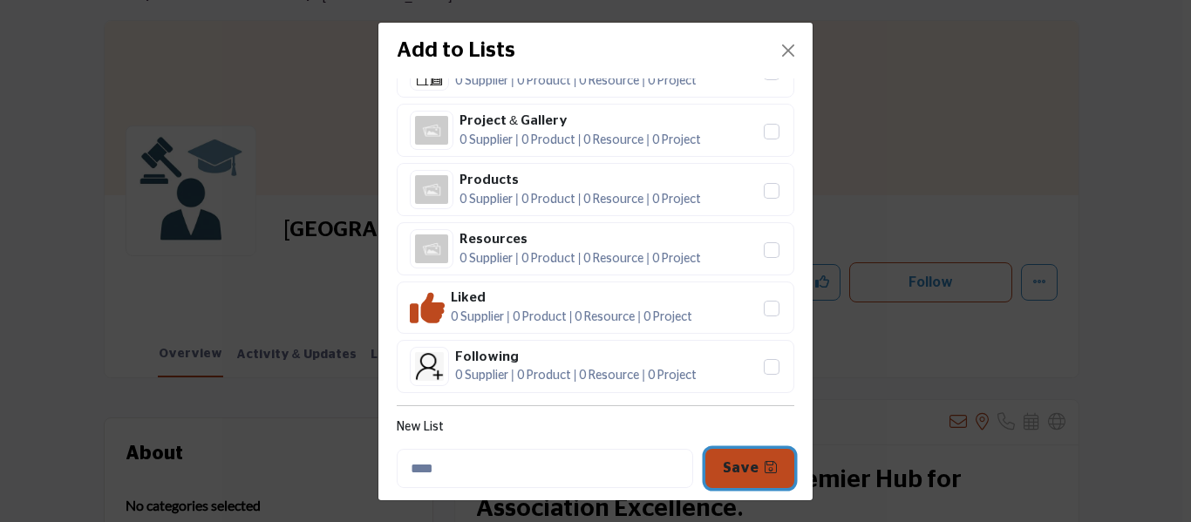
click at [738, 480] on button "Save" at bounding box center [749, 468] width 89 height 39
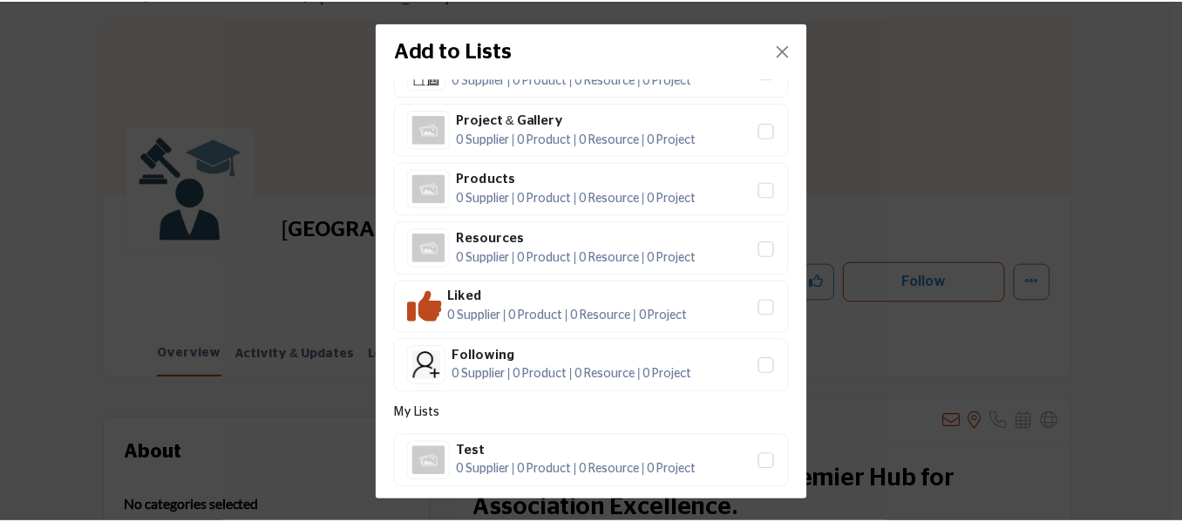
scroll to position [242, 0]
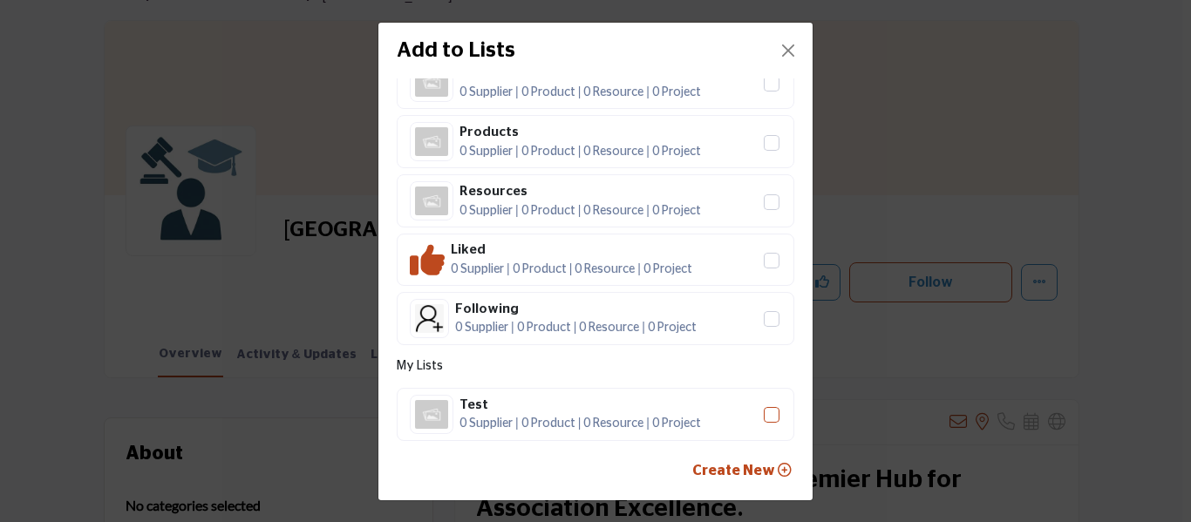
click at [764, 411] on span "Test" at bounding box center [772, 415] width 16 height 16
